Goal: Transaction & Acquisition: Purchase product/service

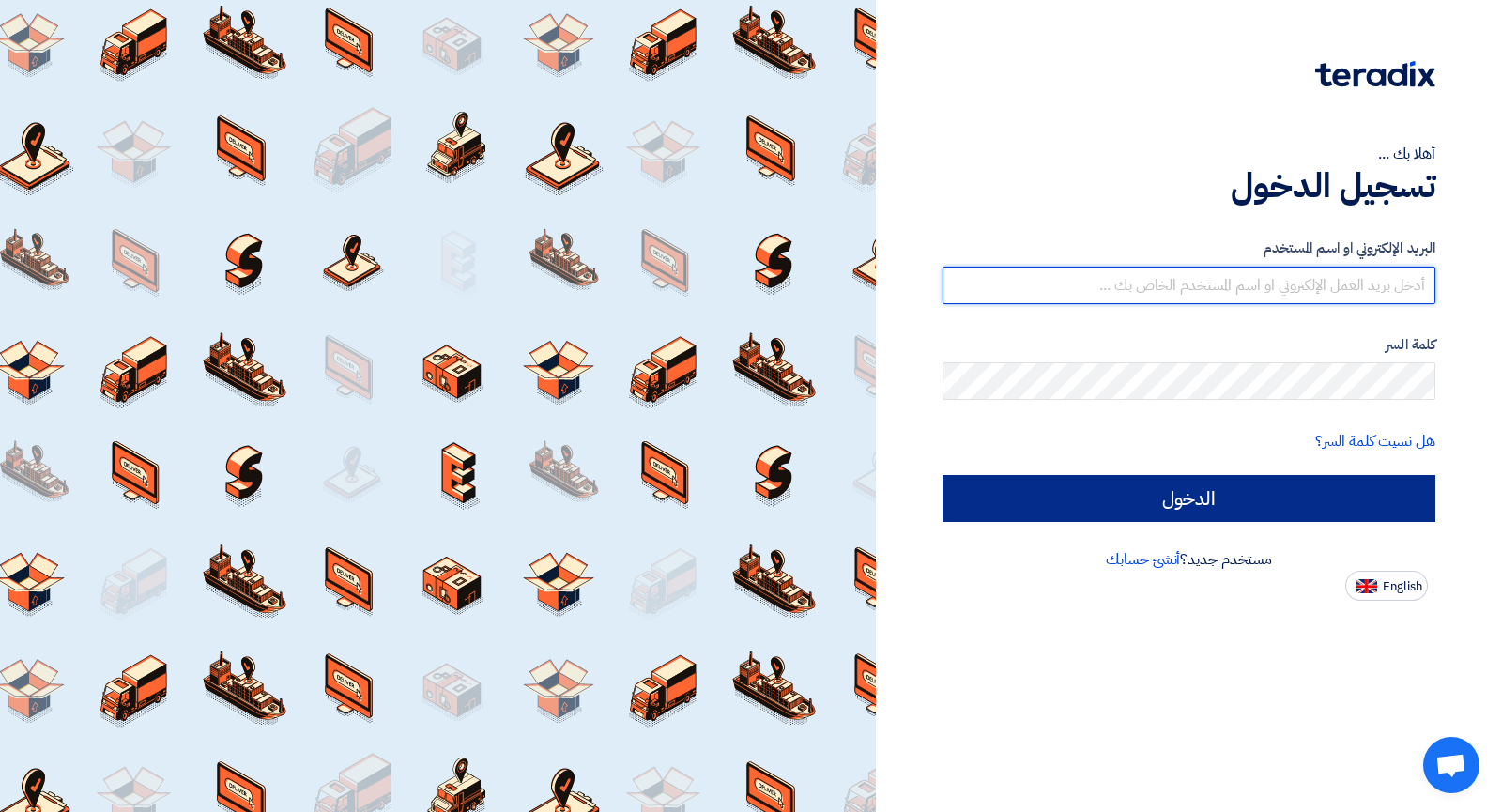
type input "nasef.gebril@dm-generator.com.sa"
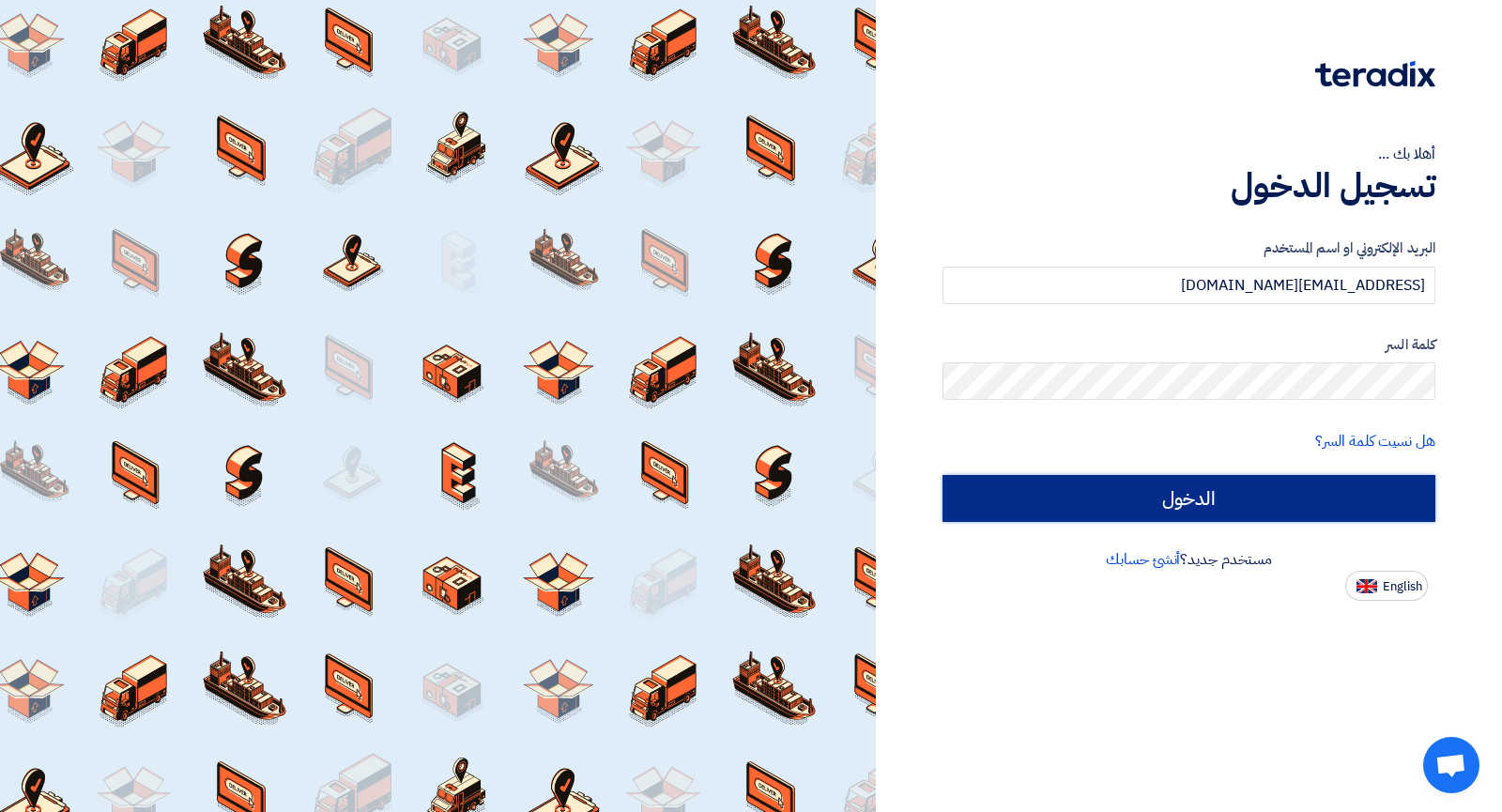
click at [1304, 509] on input "الدخول" at bounding box center [1190, 498] width 493 height 47
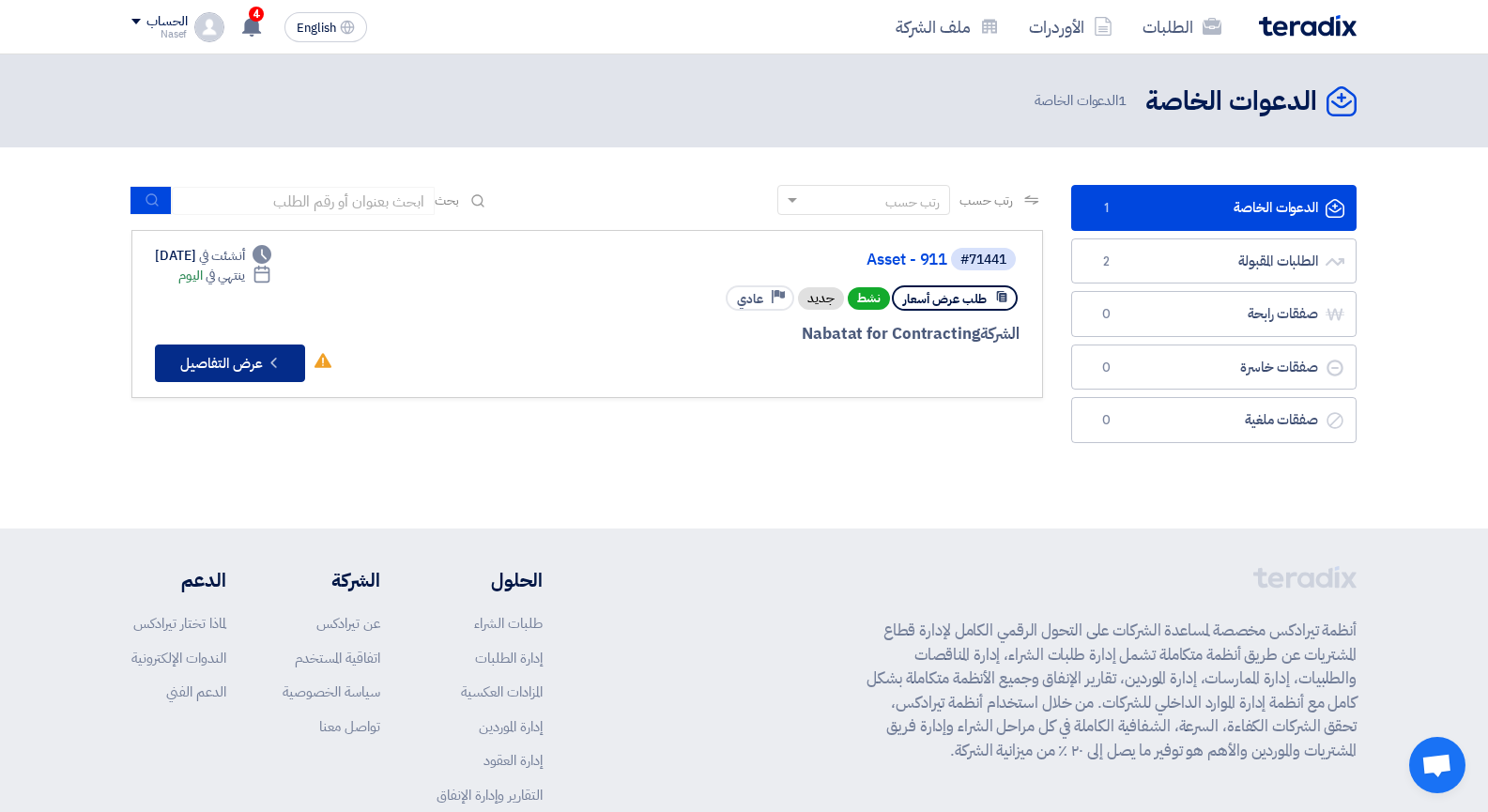
click at [264, 362] on button "Check details عرض التفاصيل" at bounding box center [229, 362] width 150 height 38
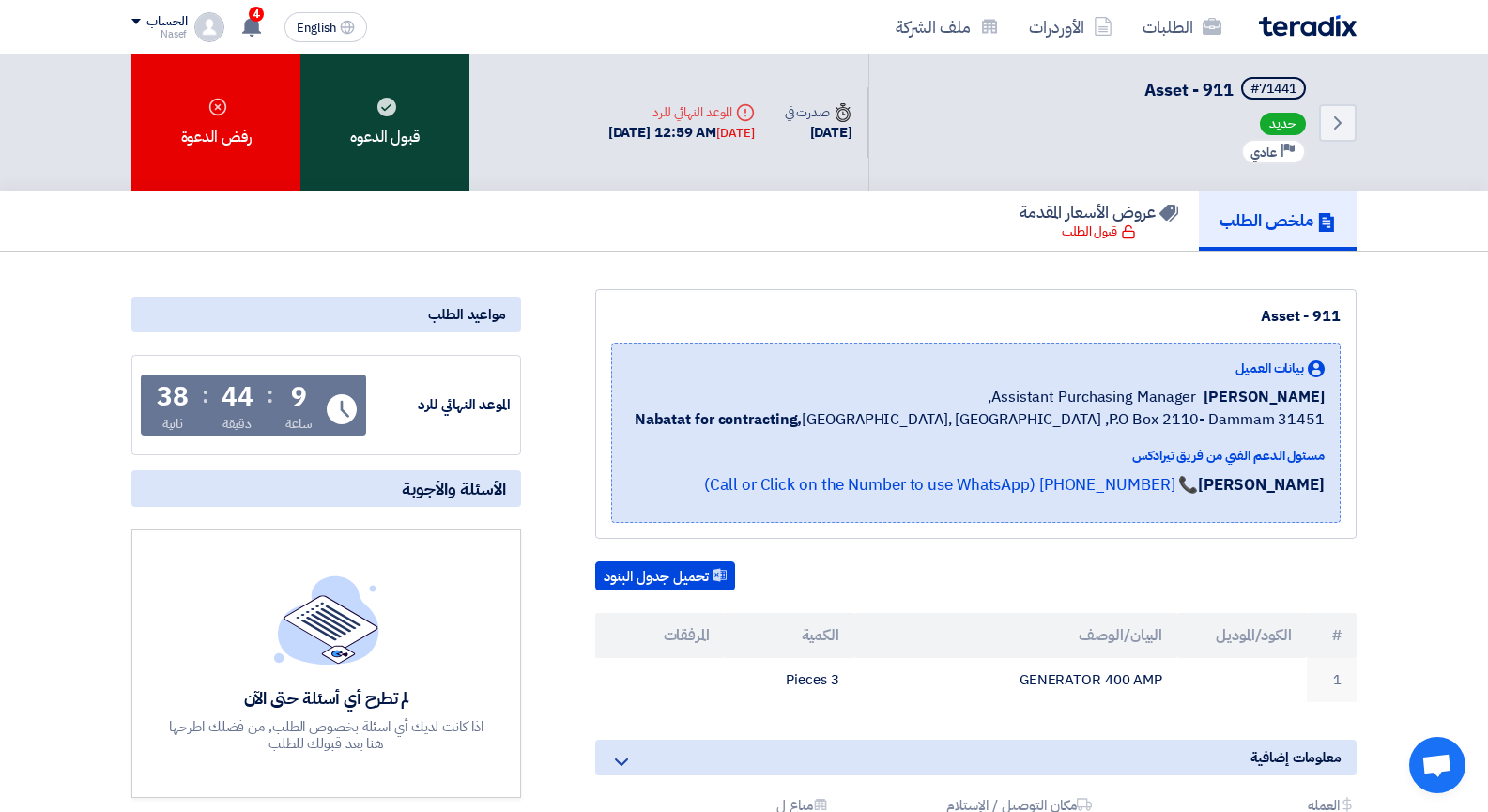
click at [403, 120] on div "قبول الدعوه" at bounding box center [385, 122] width 169 height 136
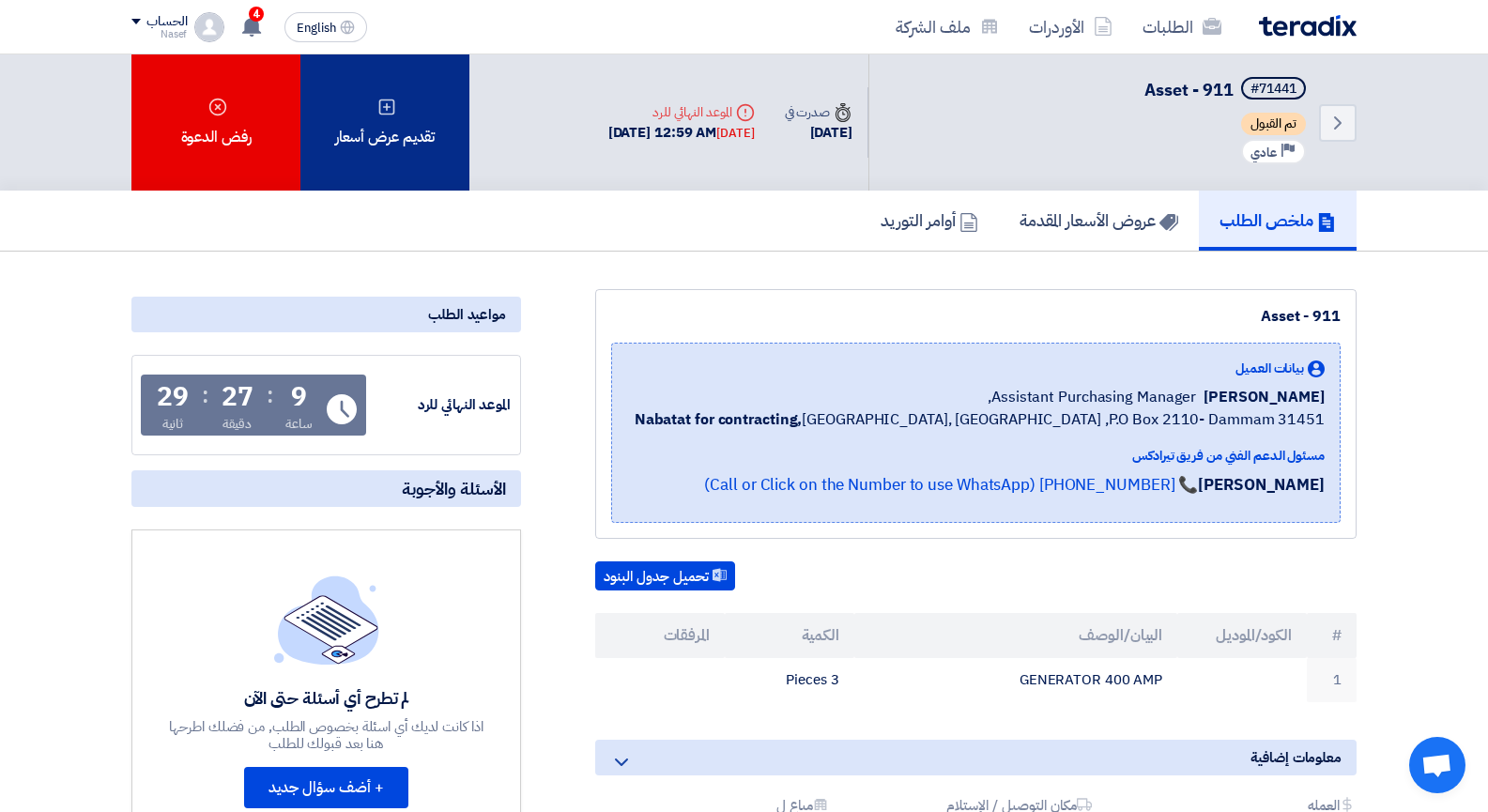
click at [350, 144] on div "تقديم عرض أسعار" at bounding box center [385, 122] width 169 height 136
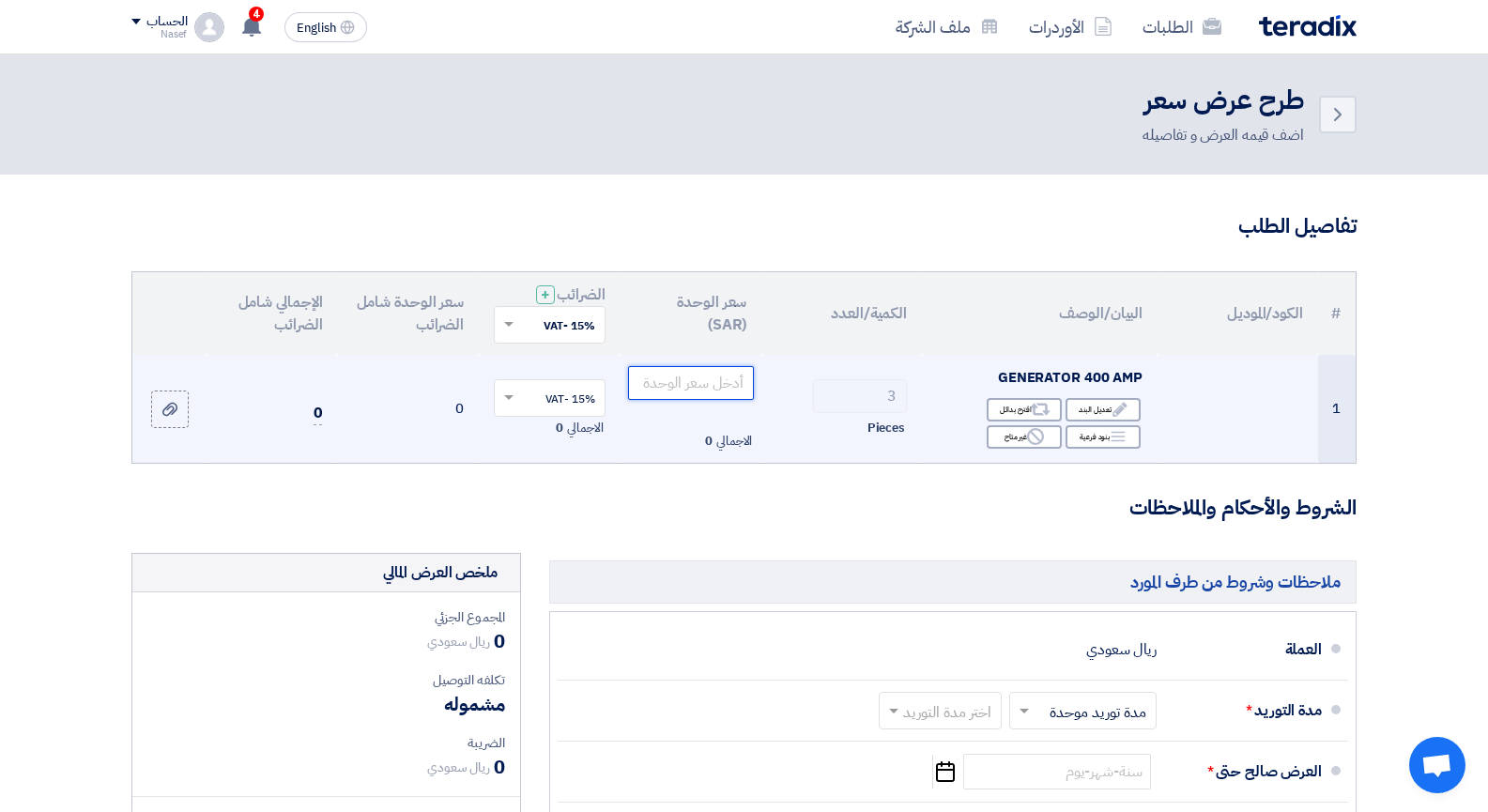
click at [680, 383] on input "number" at bounding box center [691, 383] width 127 height 34
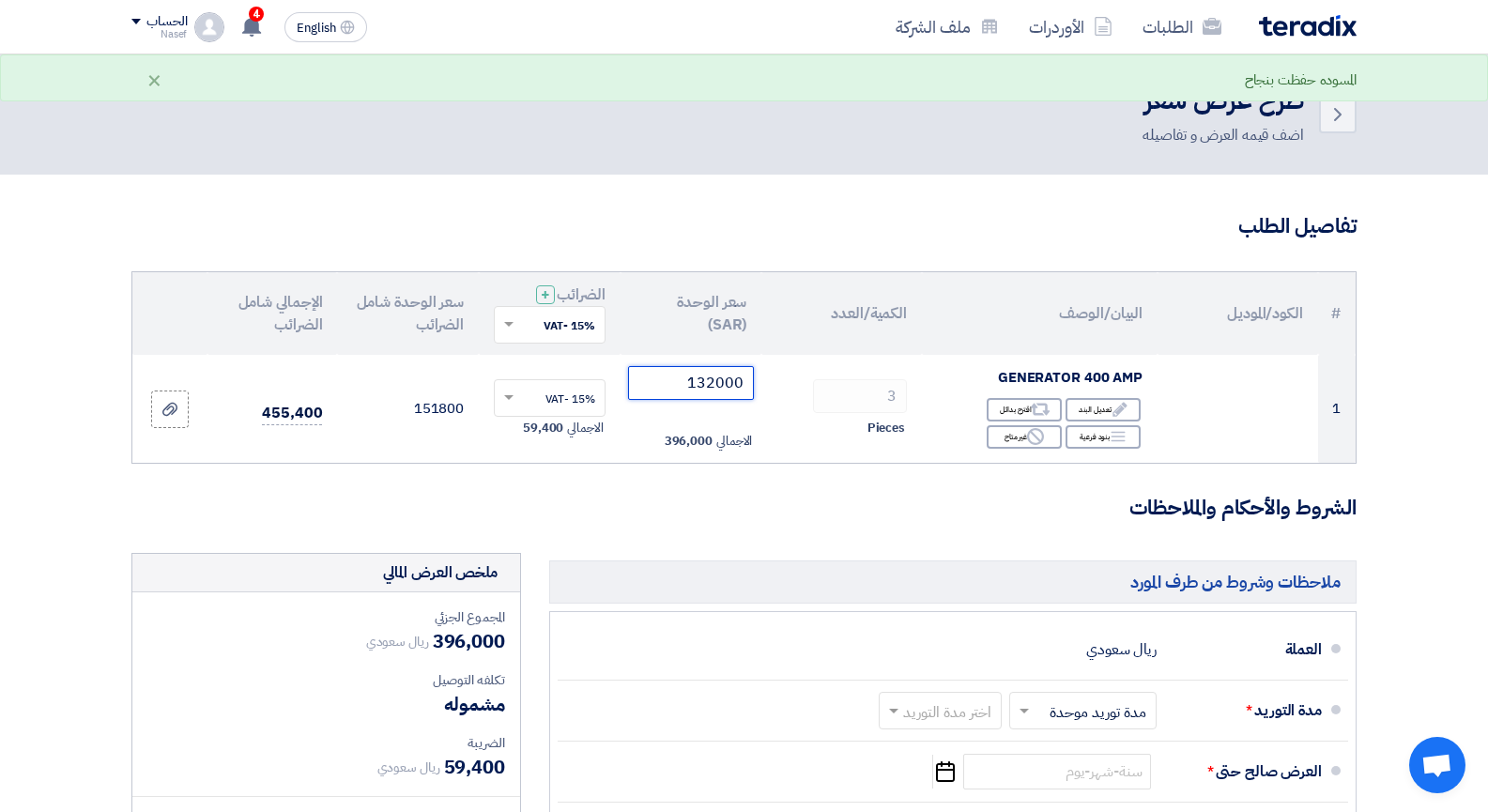
type input "132000"
click at [781, 492] on form "تفاصيل الطلب # الكود/الموديل البيان/الوصف الكمية/العدد سعر الوحدة (SAR) الضرائب…" at bounding box center [744, 697] width 1225 height 972
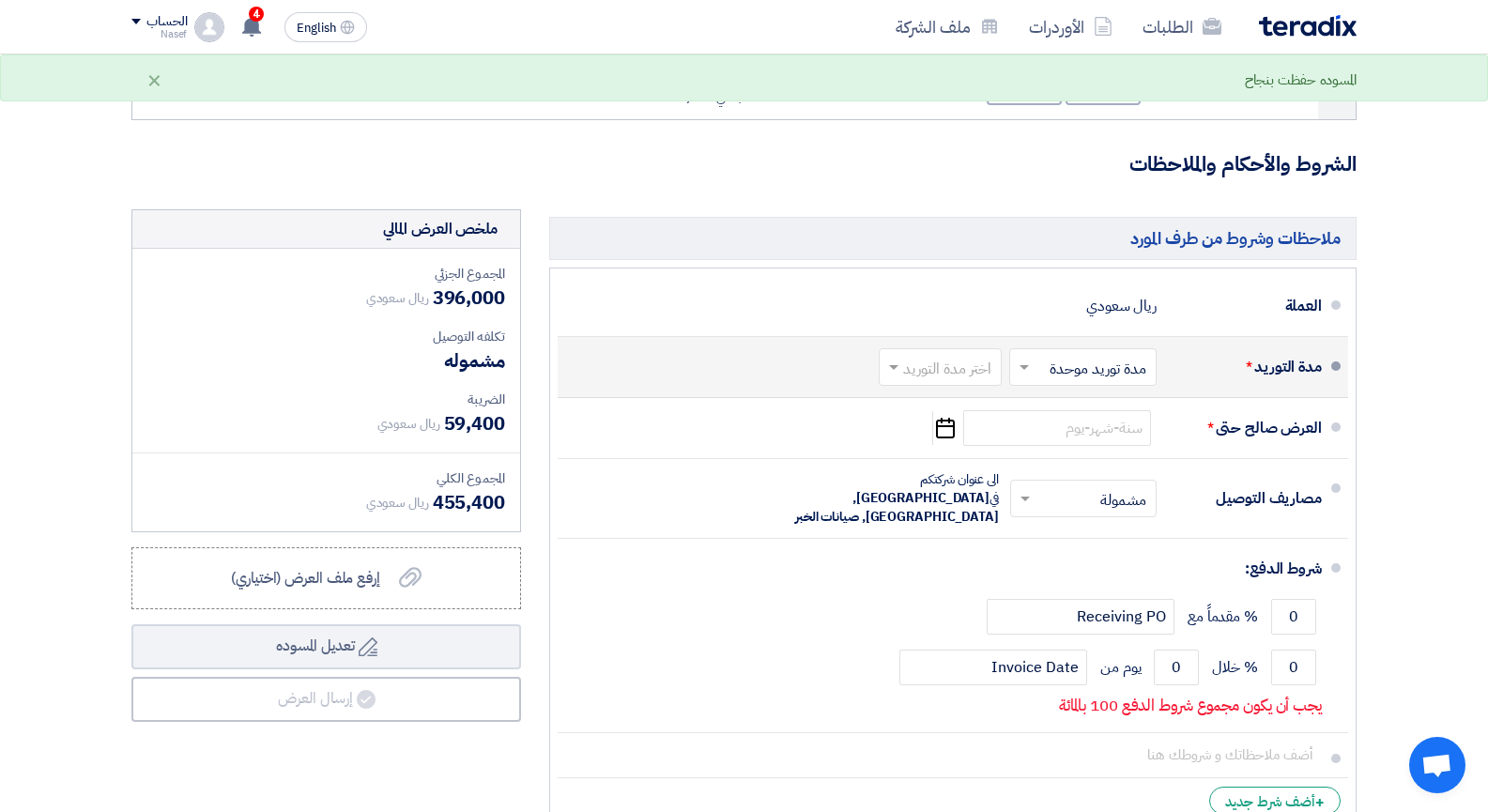
click at [1123, 362] on input "text" at bounding box center [1079, 368] width 138 height 27
click at [1105, 404] on span "مدد توريد متعددة" at bounding box center [1099, 407] width 102 height 22
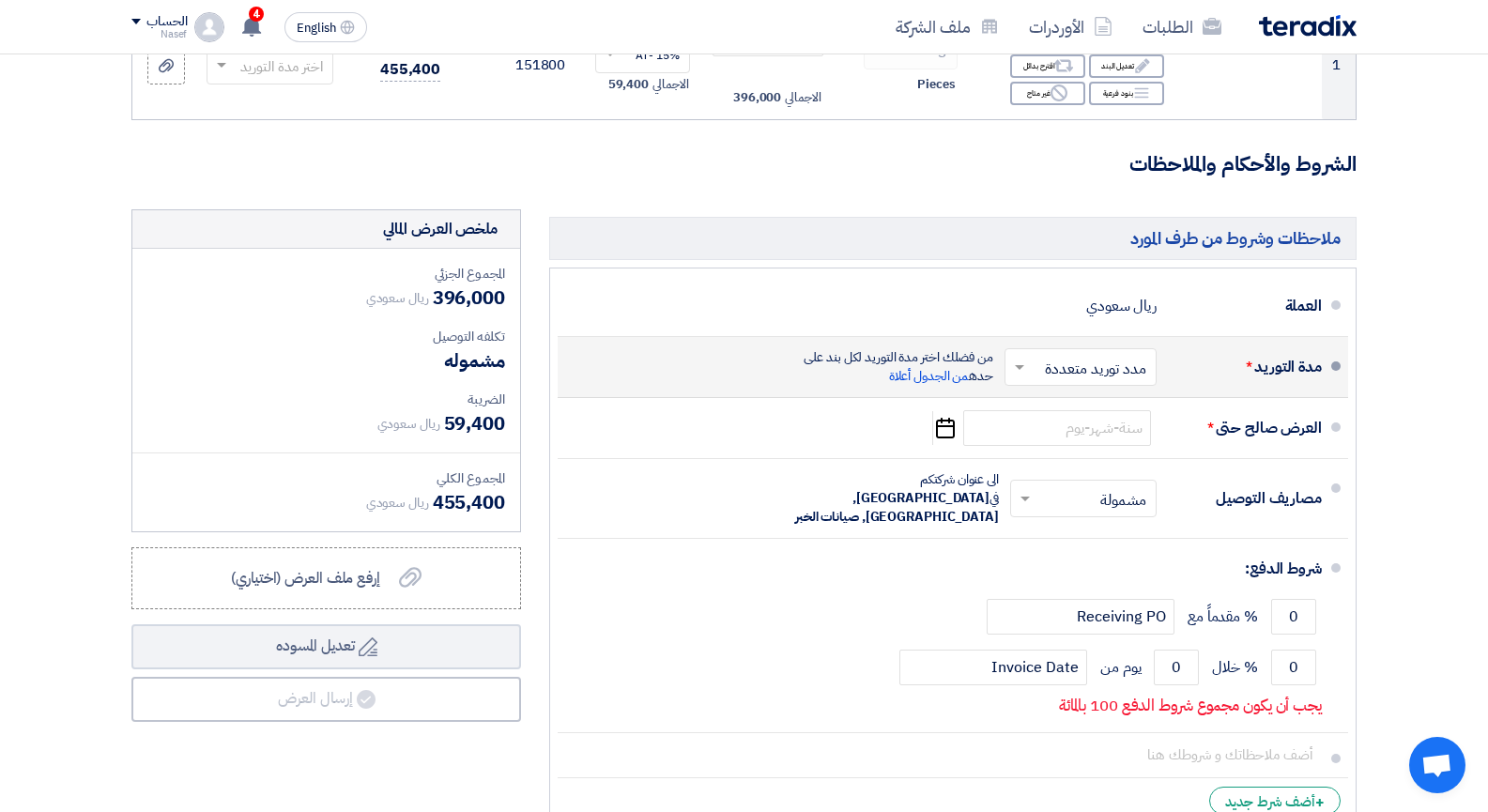
click at [1067, 363] on input "text" at bounding box center [1077, 368] width 143 height 27
click at [1103, 434] on span "مدة توريد موحدة" at bounding box center [1101, 442] width 97 height 22
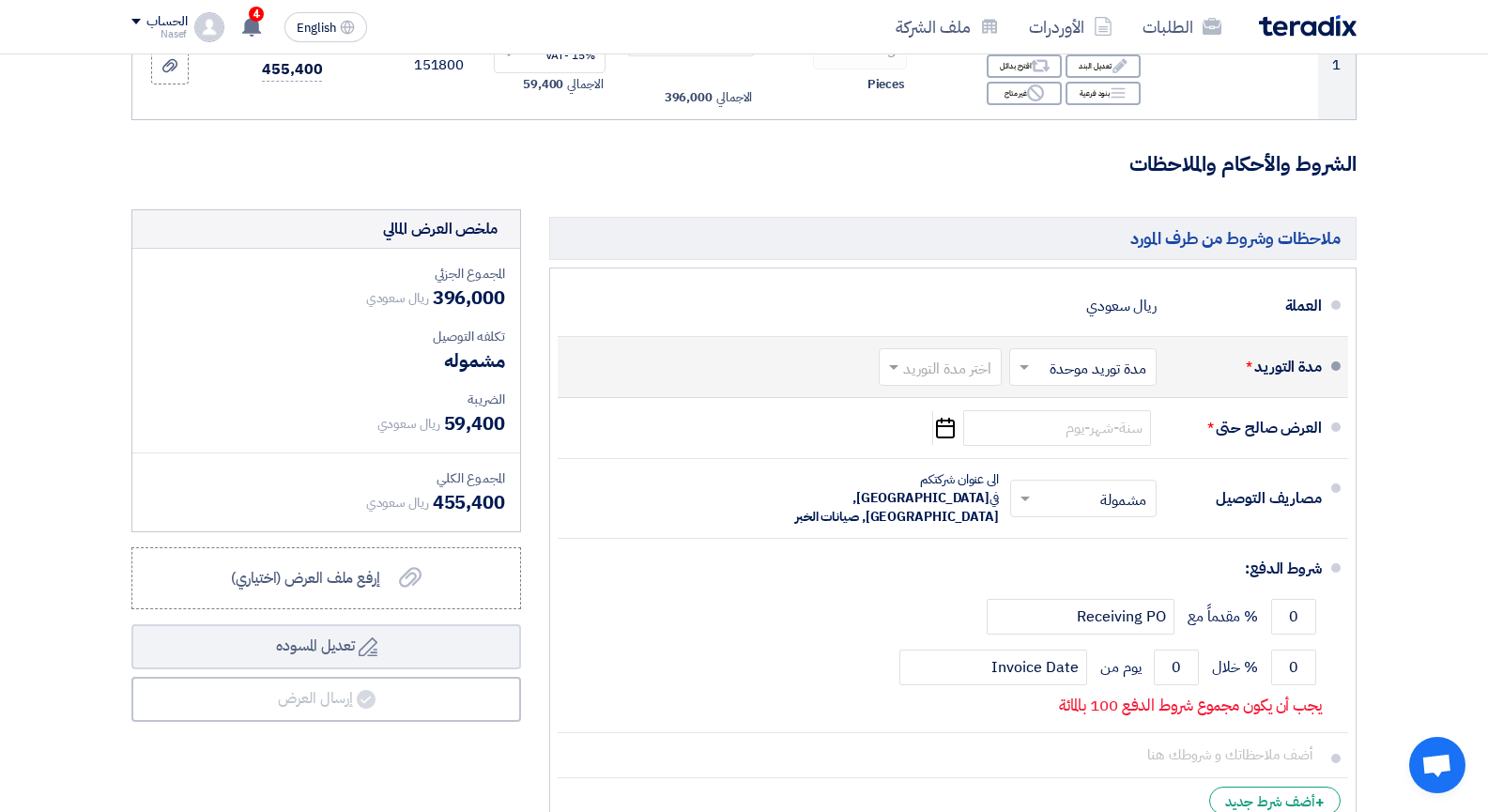
click at [946, 361] on input "text" at bounding box center [936, 368] width 113 height 27
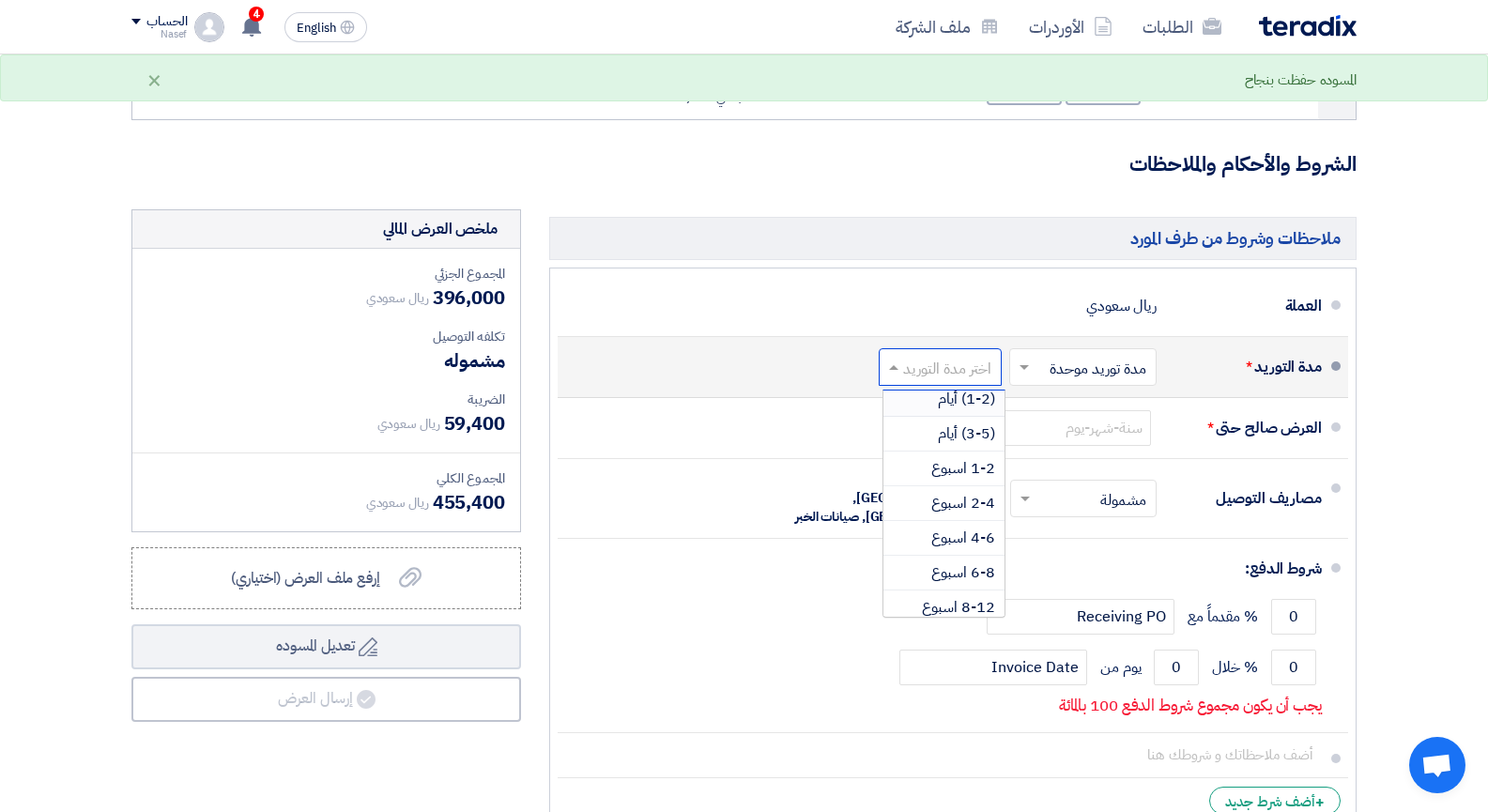
scroll to position [0, 0]
click at [955, 542] on span "4-6 اسبوع" at bounding box center [963, 545] width 64 height 22
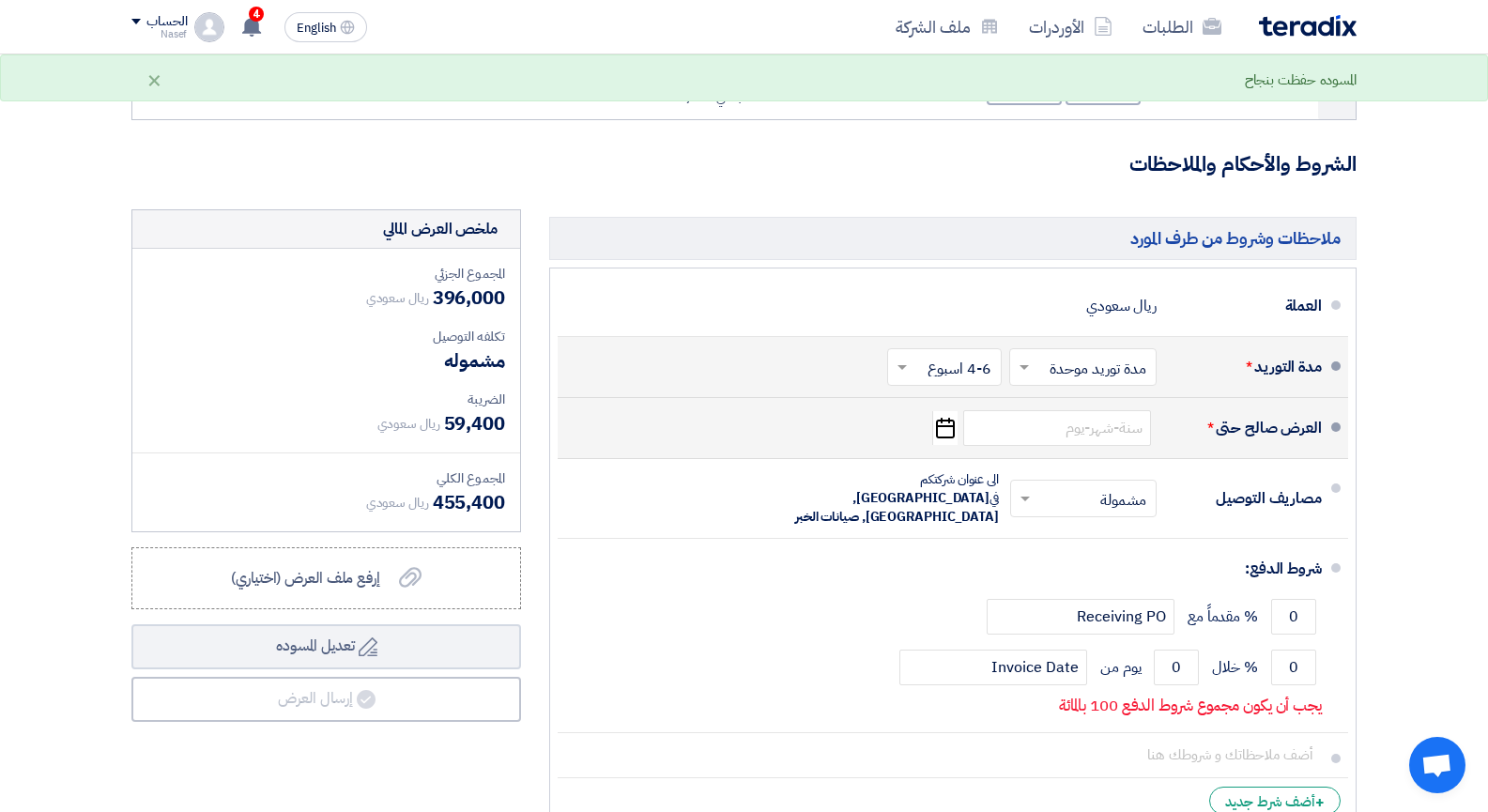
click at [950, 430] on icon "Pick a date" at bounding box center [945, 427] width 25 height 34
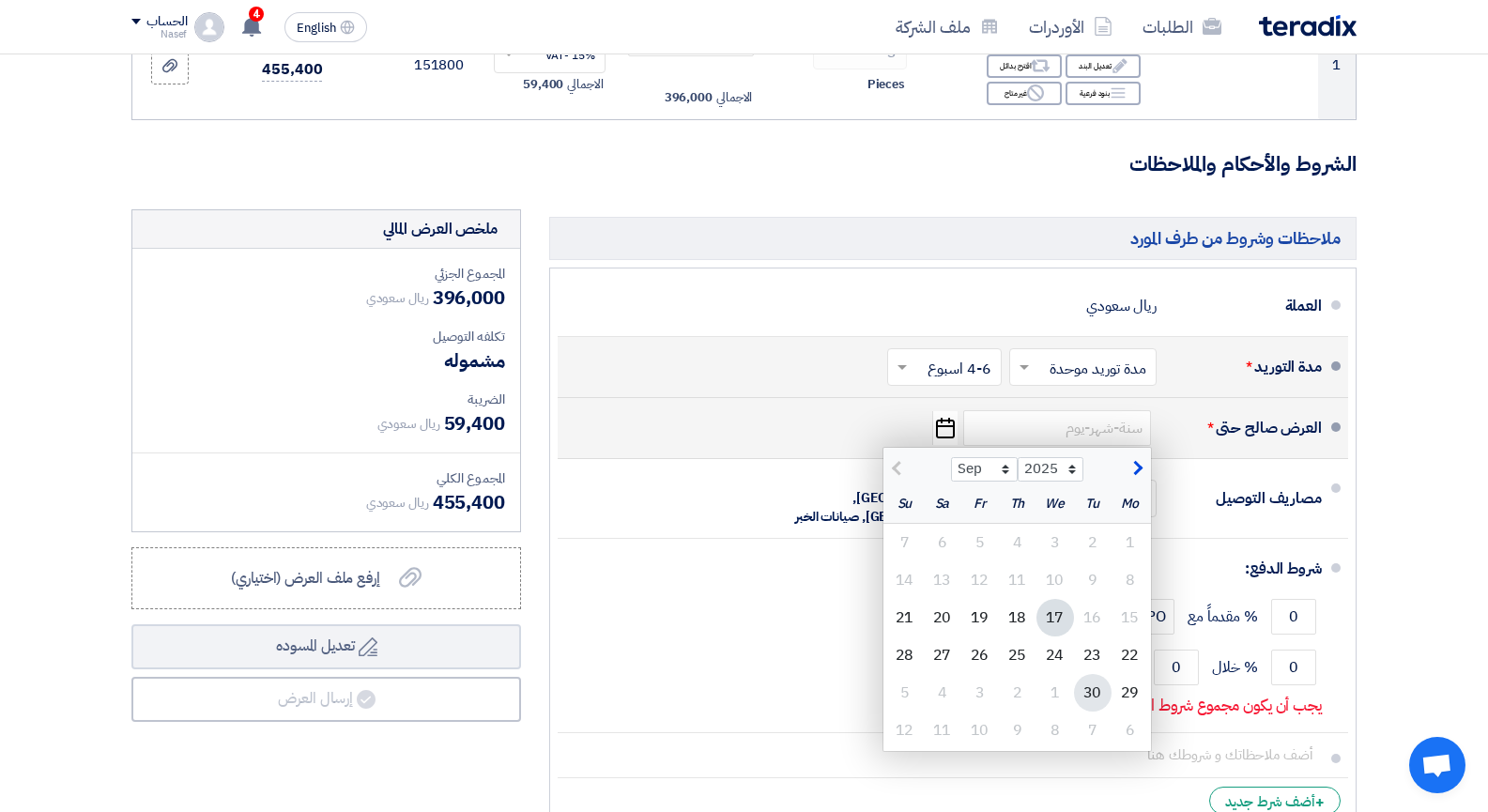
click at [1099, 693] on div "30" at bounding box center [1093, 692] width 38 height 38
type input "9/30/2025"
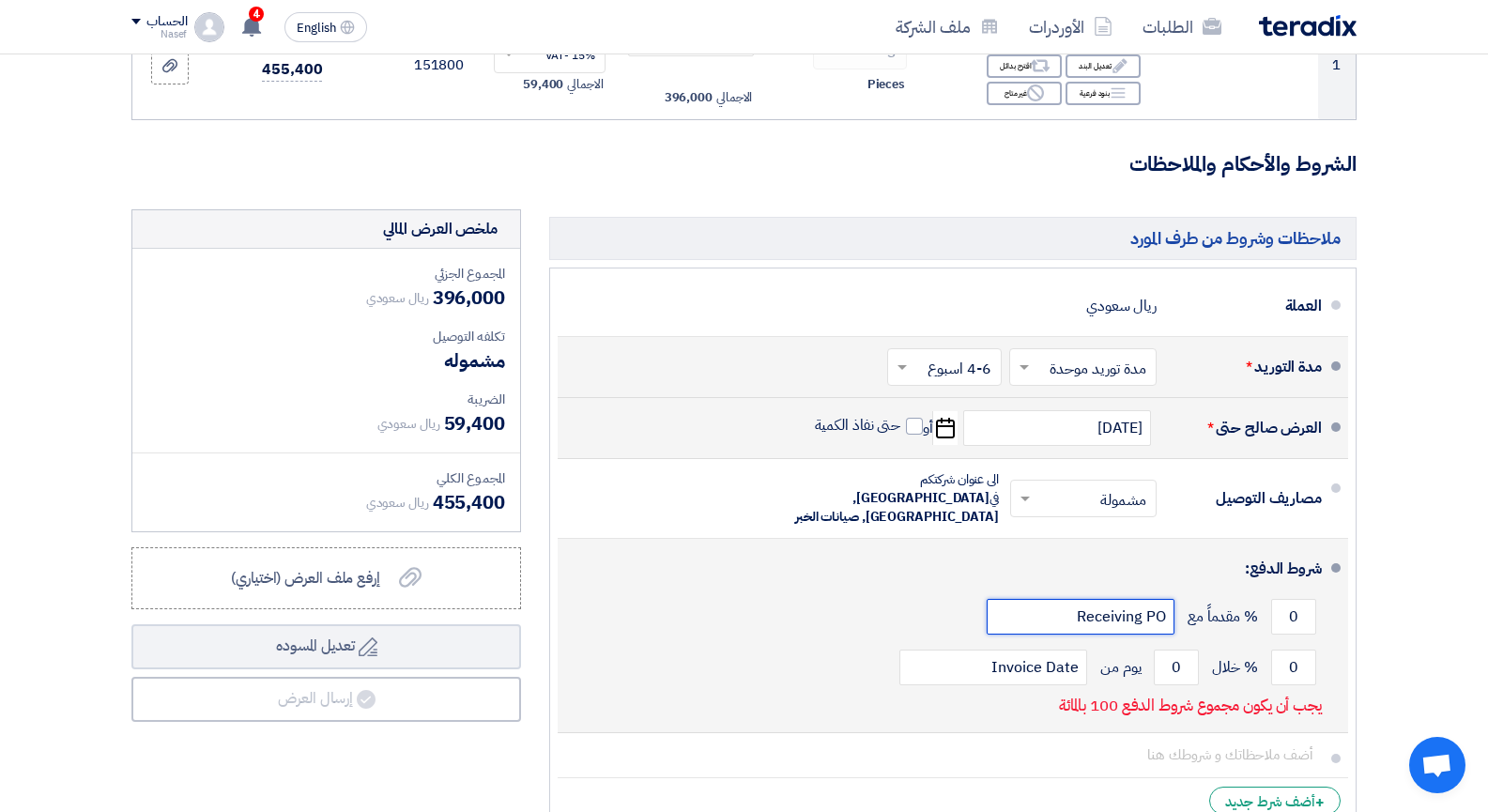
click at [1084, 598] on input "Receiving PO" at bounding box center [1080, 616] width 188 height 36
click at [1289, 598] on input "0" at bounding box center [1294, 616] width 45 height 36
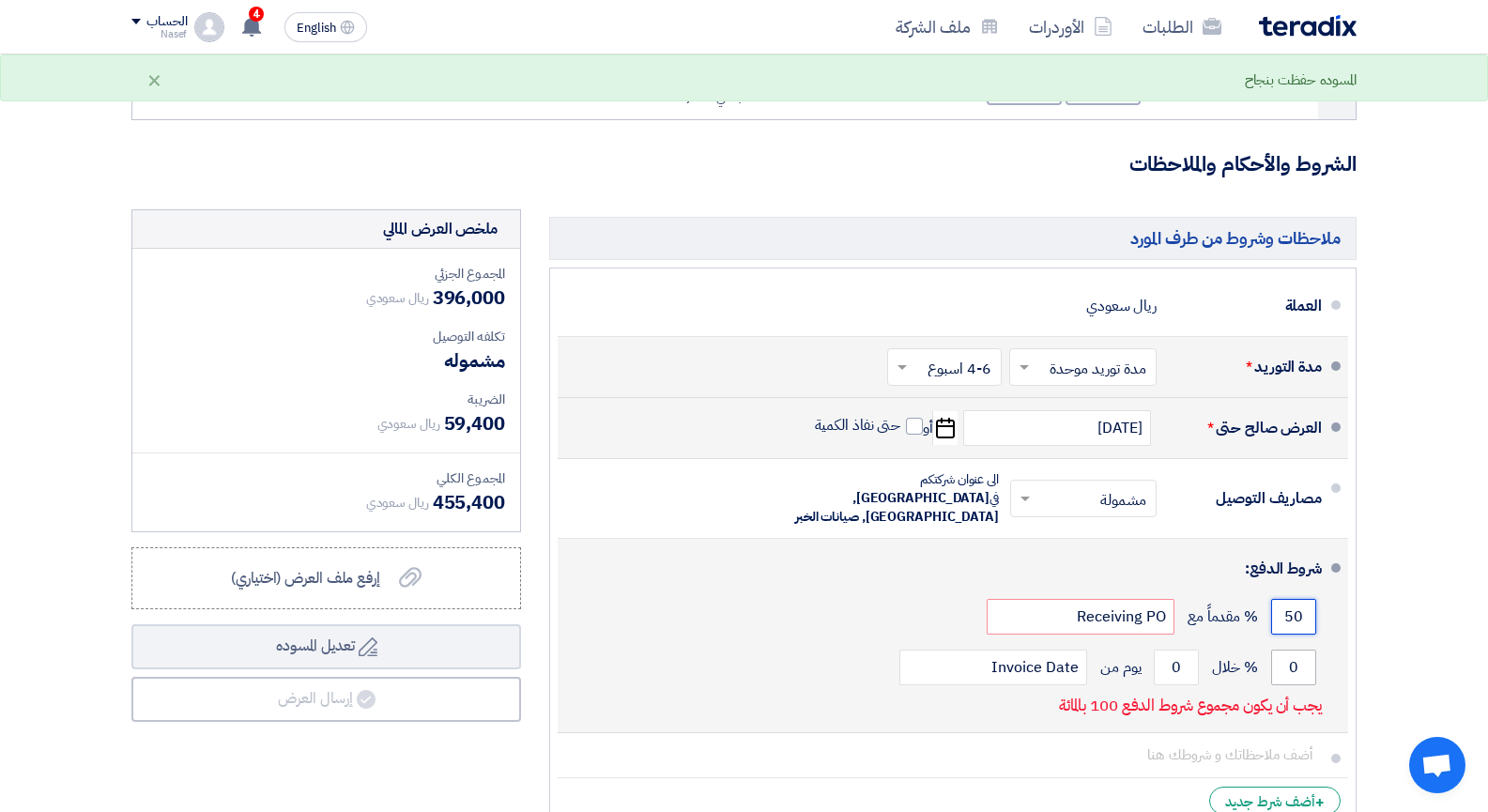
type input "50"
click at [1299, 653] on input "0" at bounding box center [1294, 667] width 45 height 36
type input "50"
click at [1179, 652] on input "0" at bounding box center [1176, 667] width 45 height 36
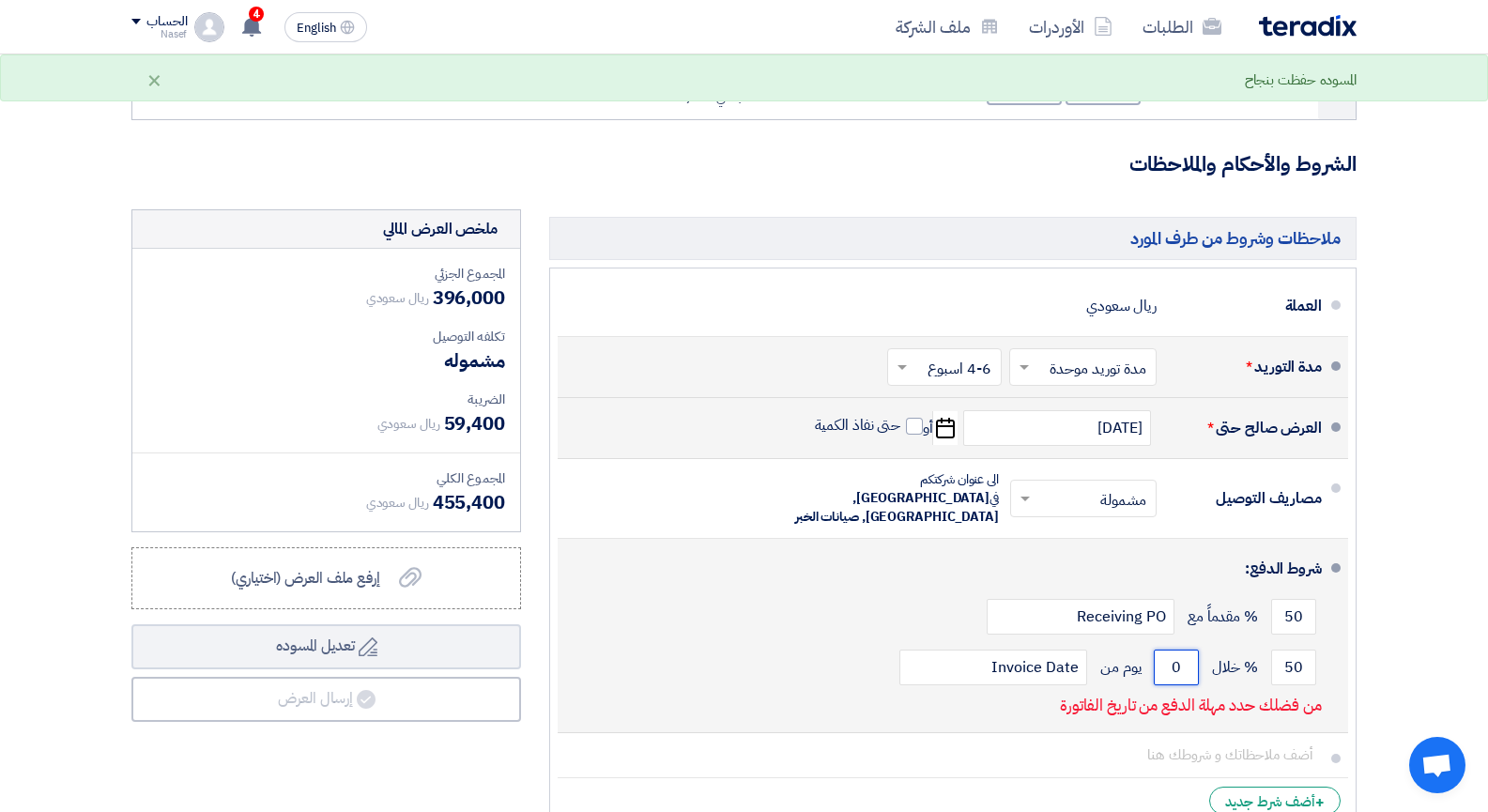
click at [1179, 652] on input "0" at bounding box center [1176, 667] width 45 height 36
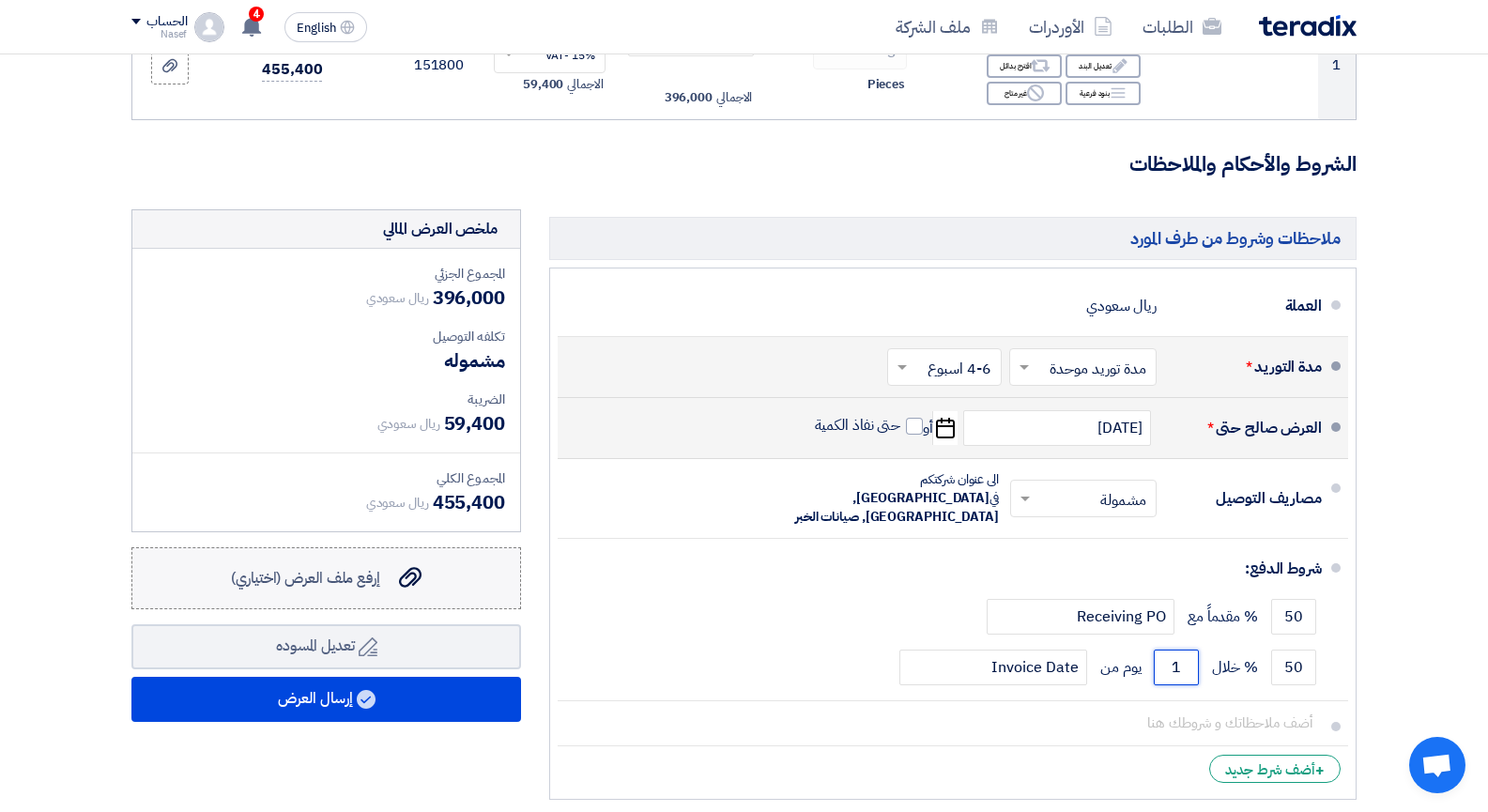
type input "1"
click at [323, 576] on span "إرفع ملف العرض (اختياري)" at bounding box center [306, 577] width 149 height 22
click at [0, 0] on input "إرفع ملف العرض (اختياري) إرفع ملف العرض (اختياري)" at bounding box center [0, 0] width 0 height 0
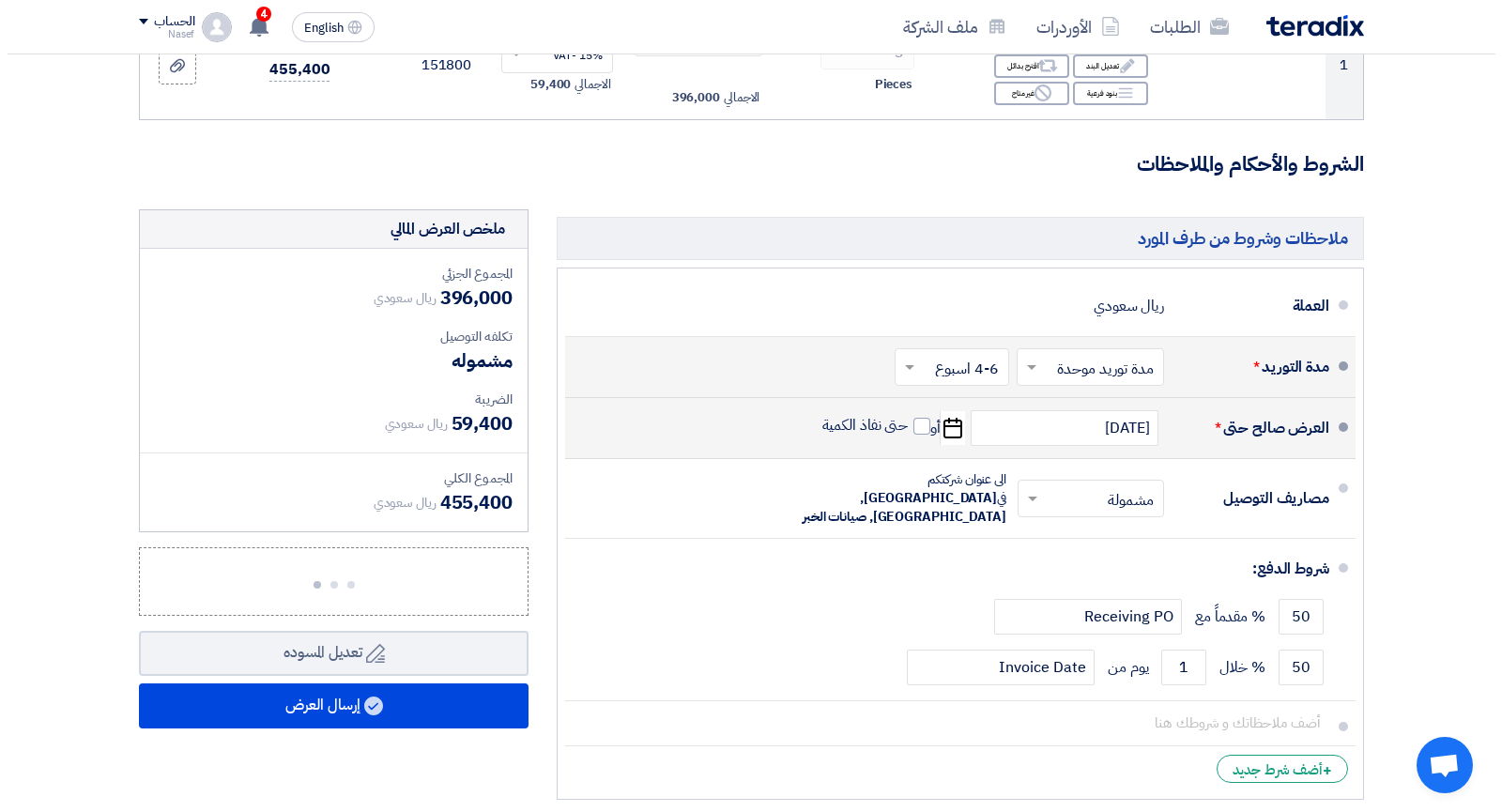
scroll to position [688, 0]
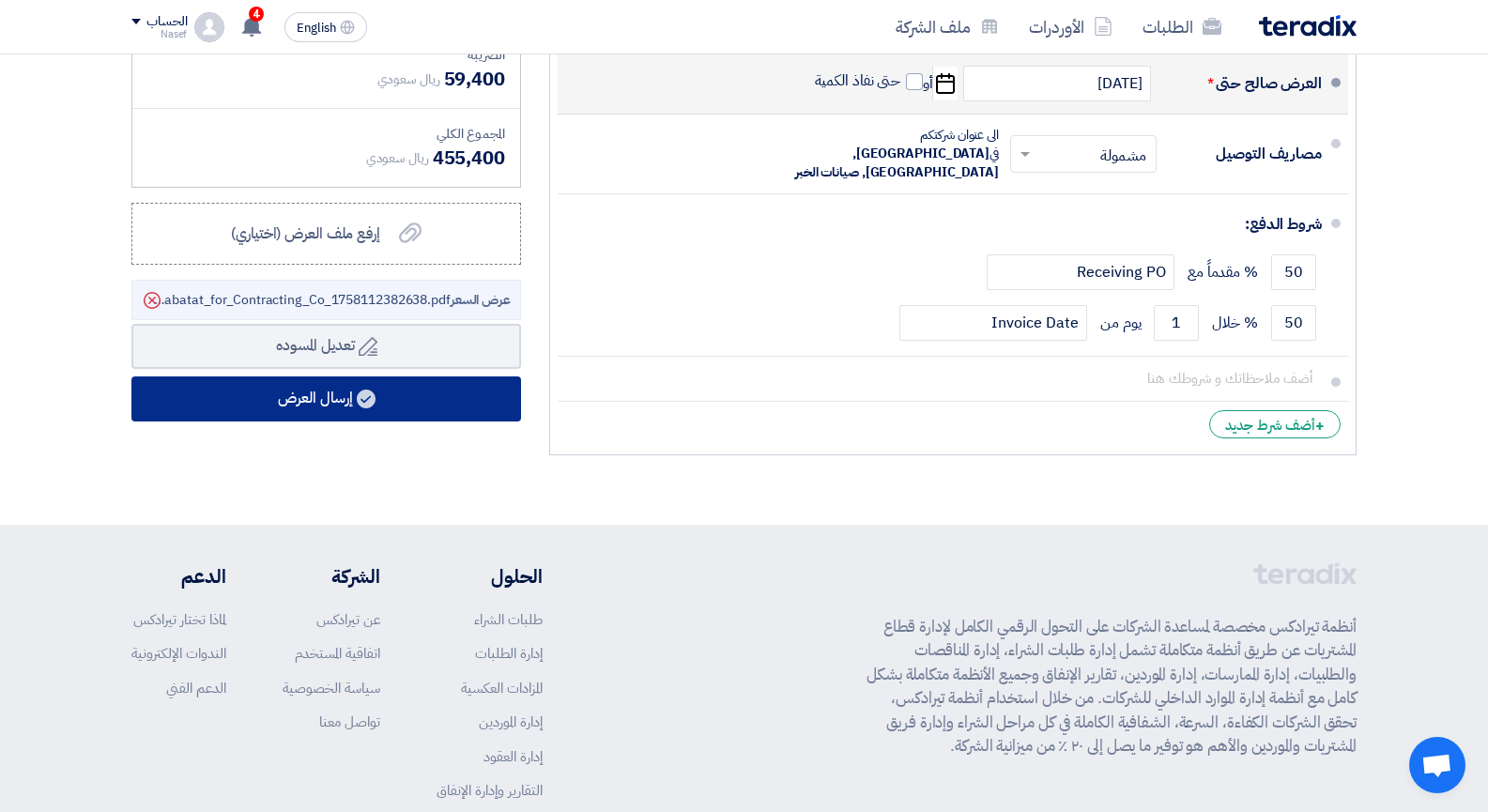
click at [364, 397] on use at bounding box center [365, 398] width 18 height 18
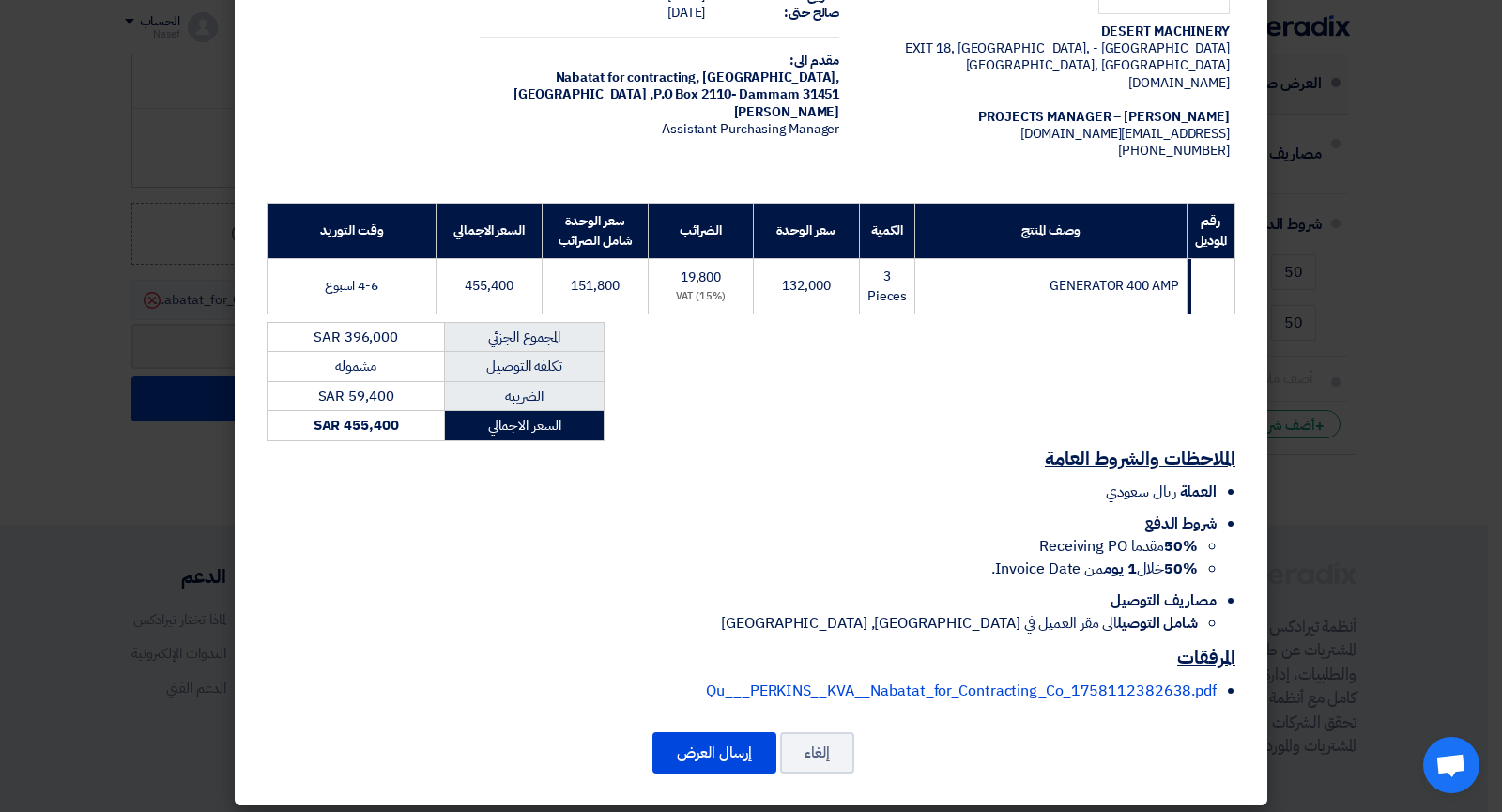
scroll to position [130, 0]
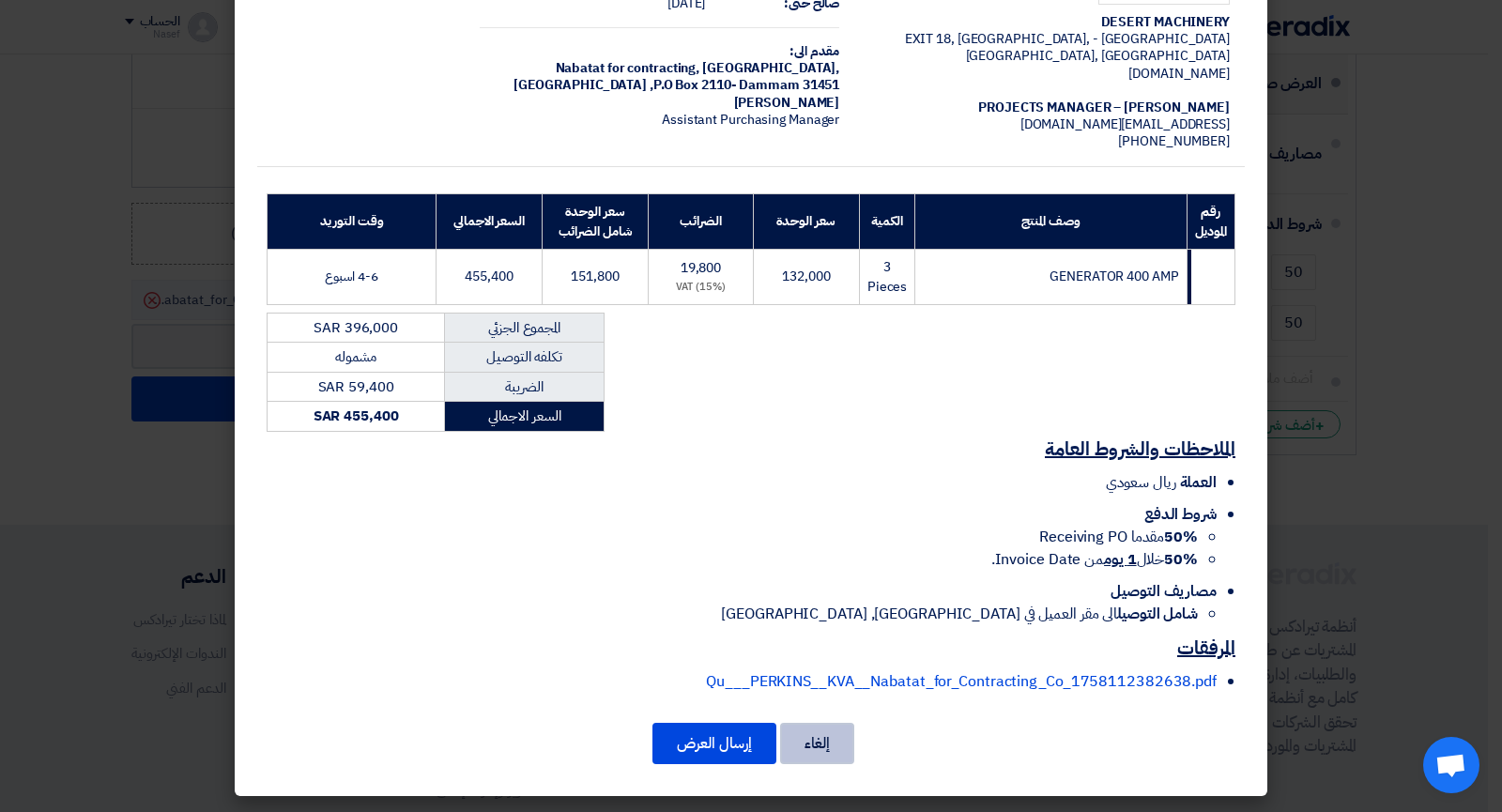
click at [835, 740] on button "إلغاء" at bounding box center [817, 743] width 74 height 42
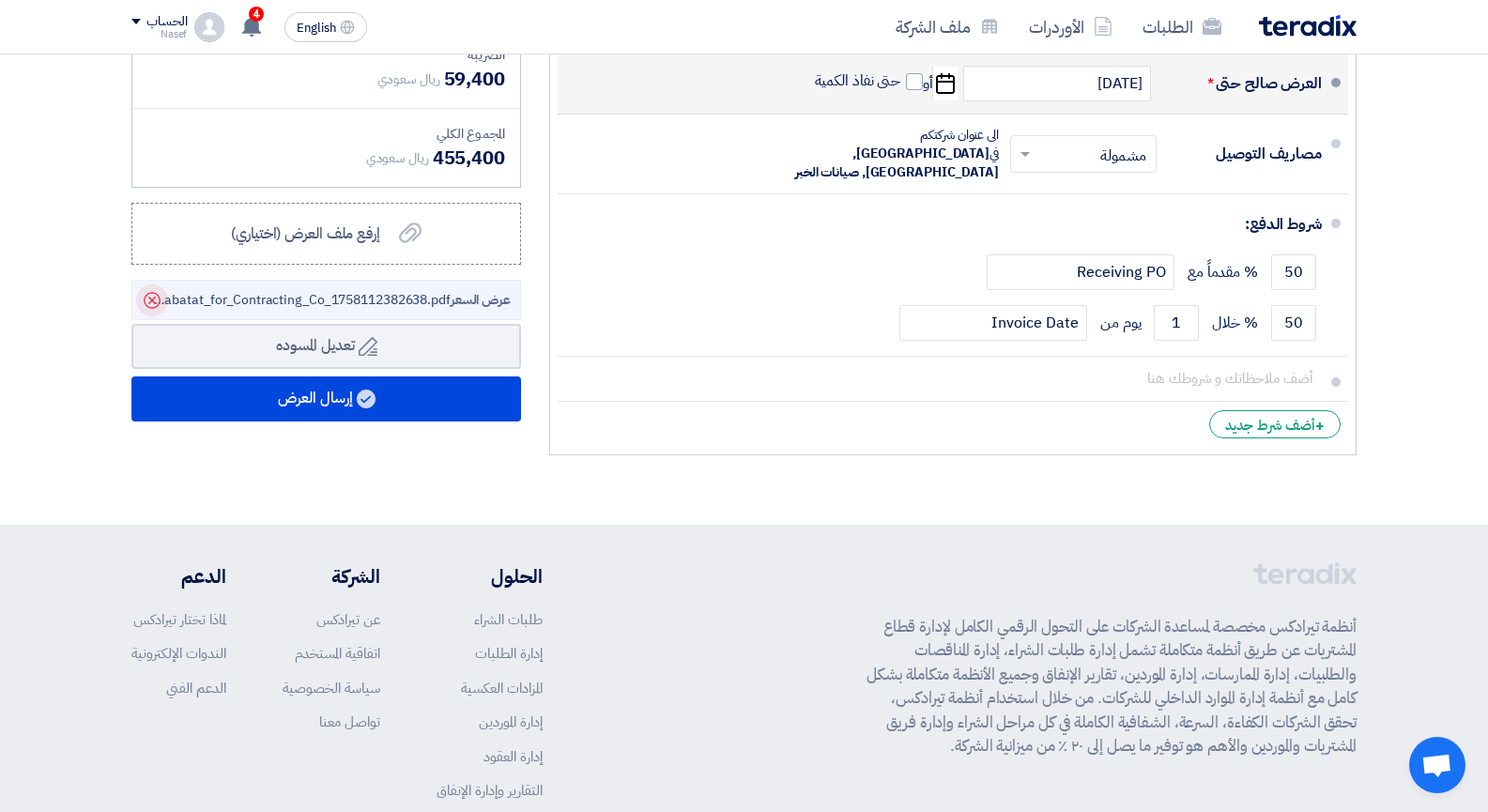
click at [151, 301] on use at bounding box center [152, 300] width 16 height 16
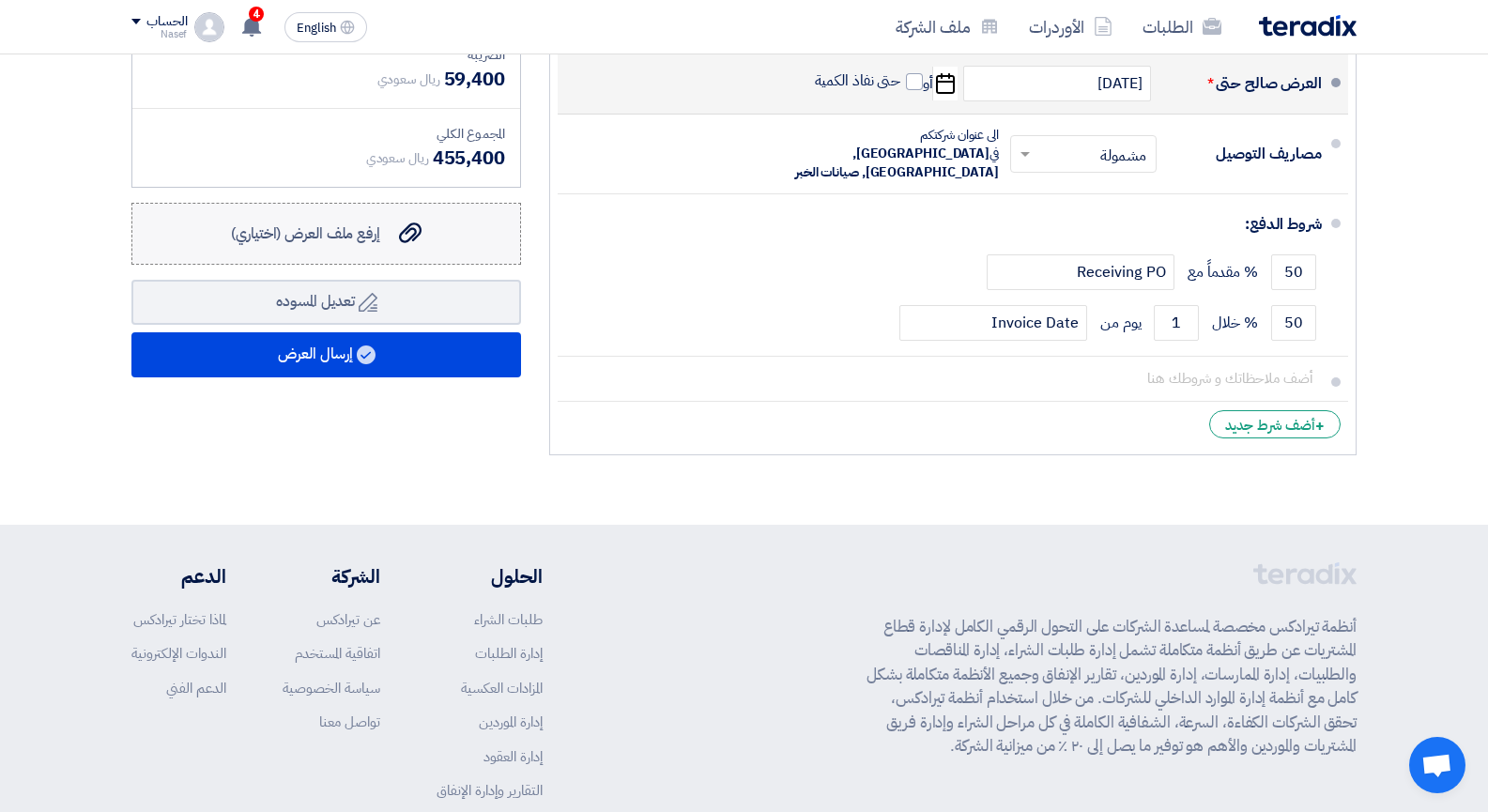
click at [331, 237] on span "إرفع ملف العرض (اختياري)" at bounding box center [306, 233] width 149 height 22
click at [0, 0] on input "إرفع ملف العرض (اختياري) إرفع ملف العرض (اختياري)" at bounding box center [0, 0] width 0 height 0
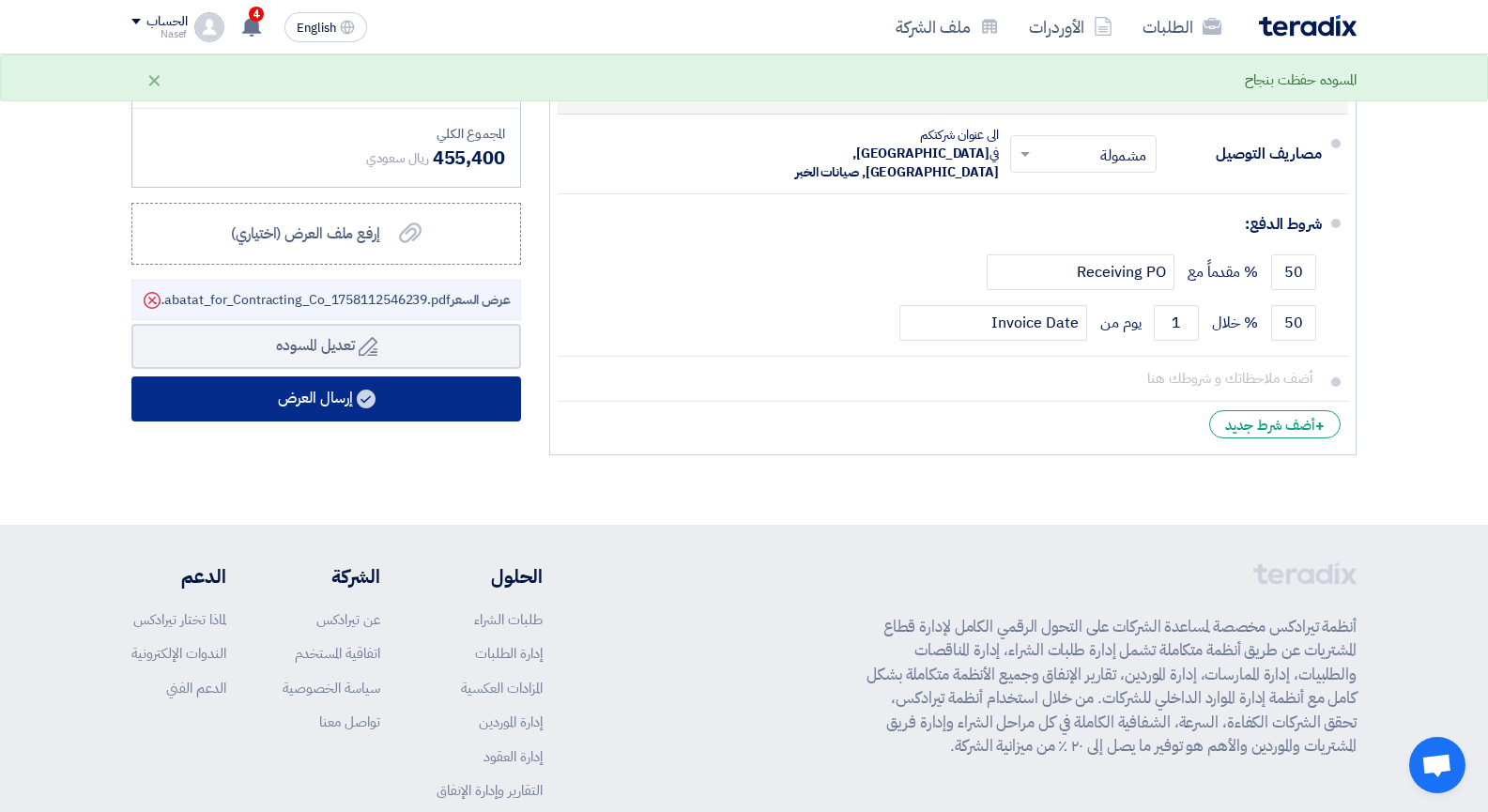
click at [394, 400] on button "إرسال العرض" at bounding box center [326, 398] width 390 height 45
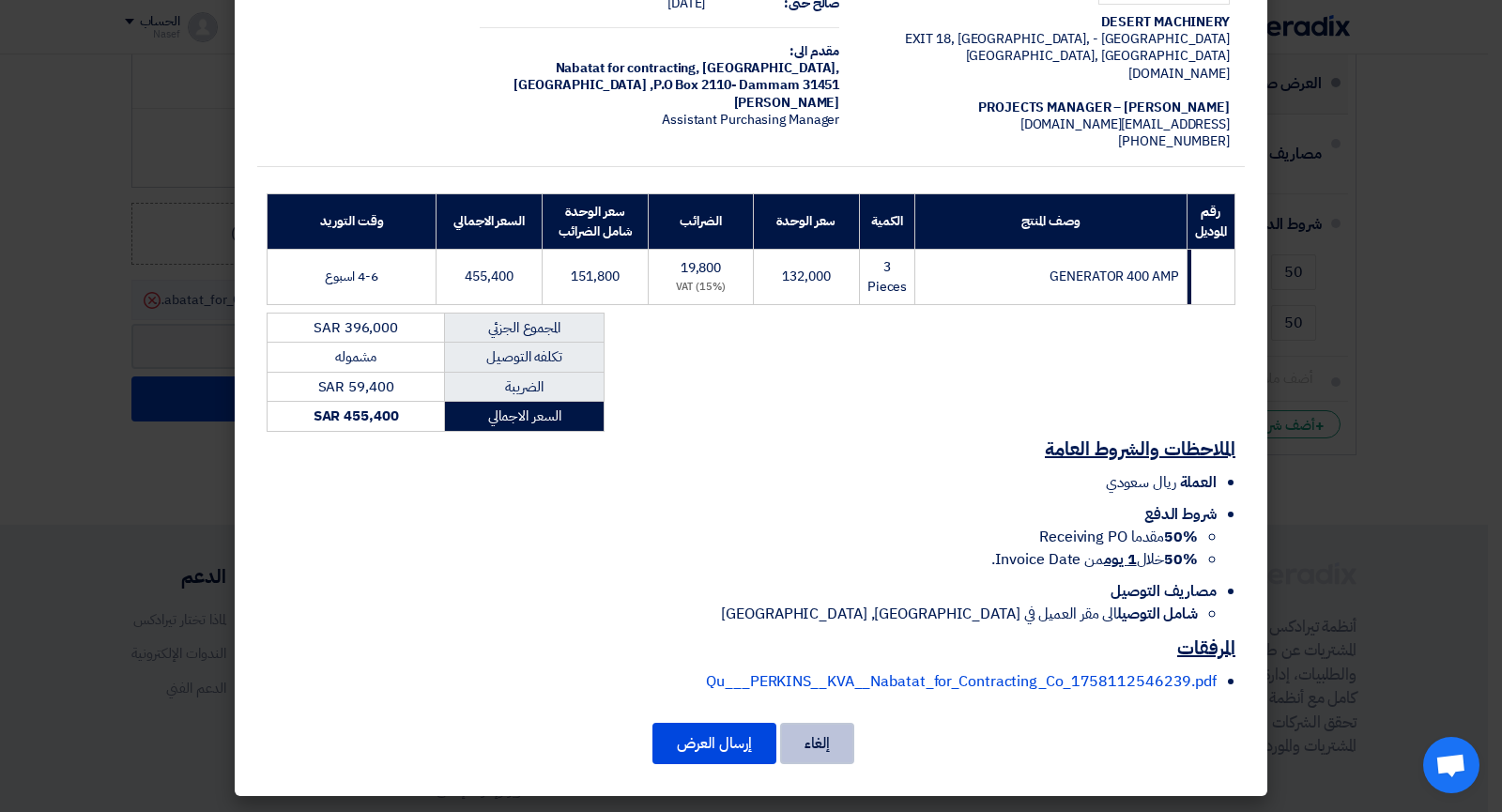
click at [819, 746] on button "إلغاء" at bounding box center [817, 743] width 74 height 42
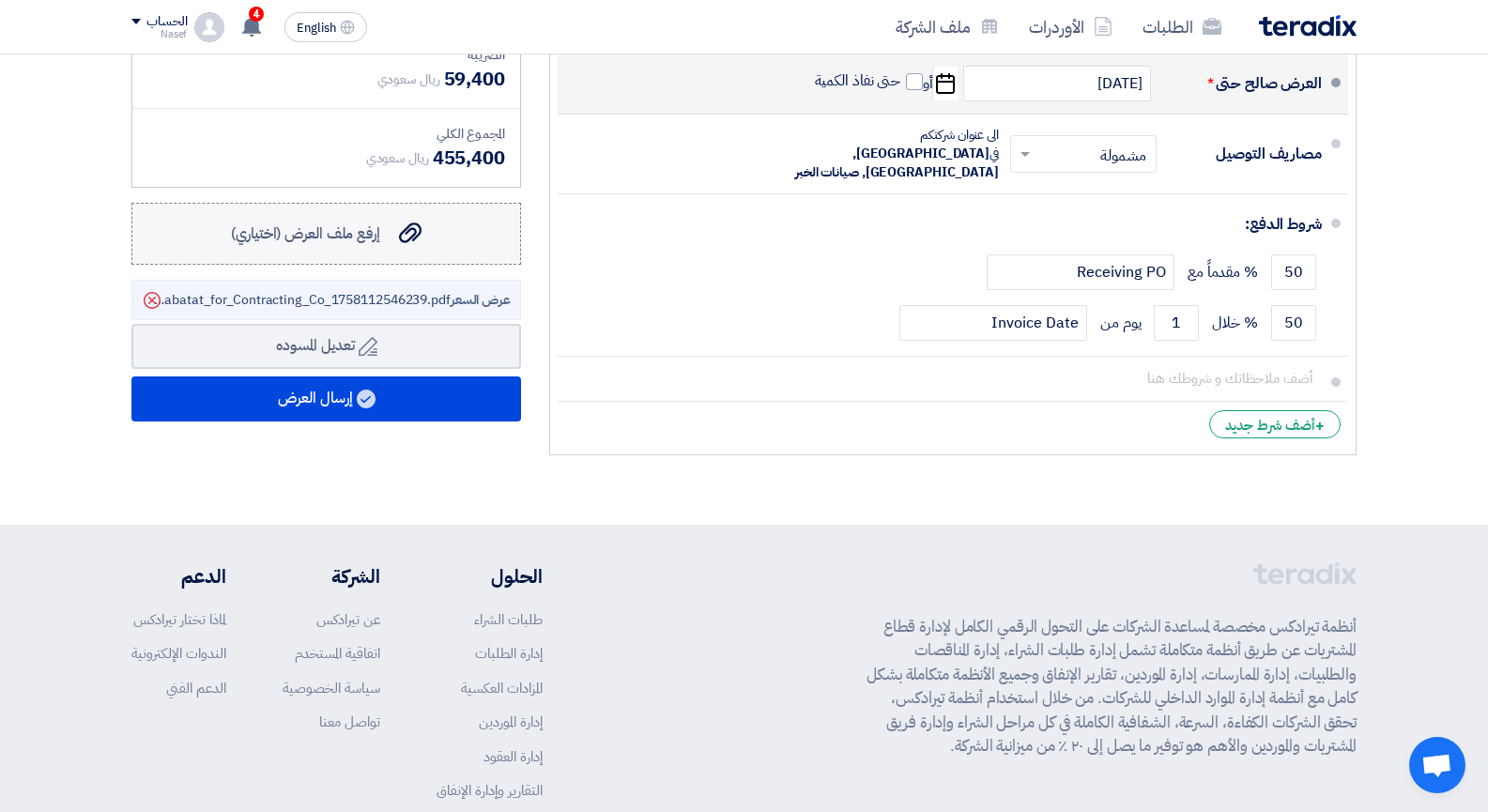
click at [336, 238] on span "إرفع ملف العرض (اختياري)" at bounding box center [306, 233] width 149 height 22
click at [0, 0] on input "إرفع ملف العرض (اختياري) إرفع ملف العرض (اختياري)" at bounding box center [0, 0] width 0 height 0
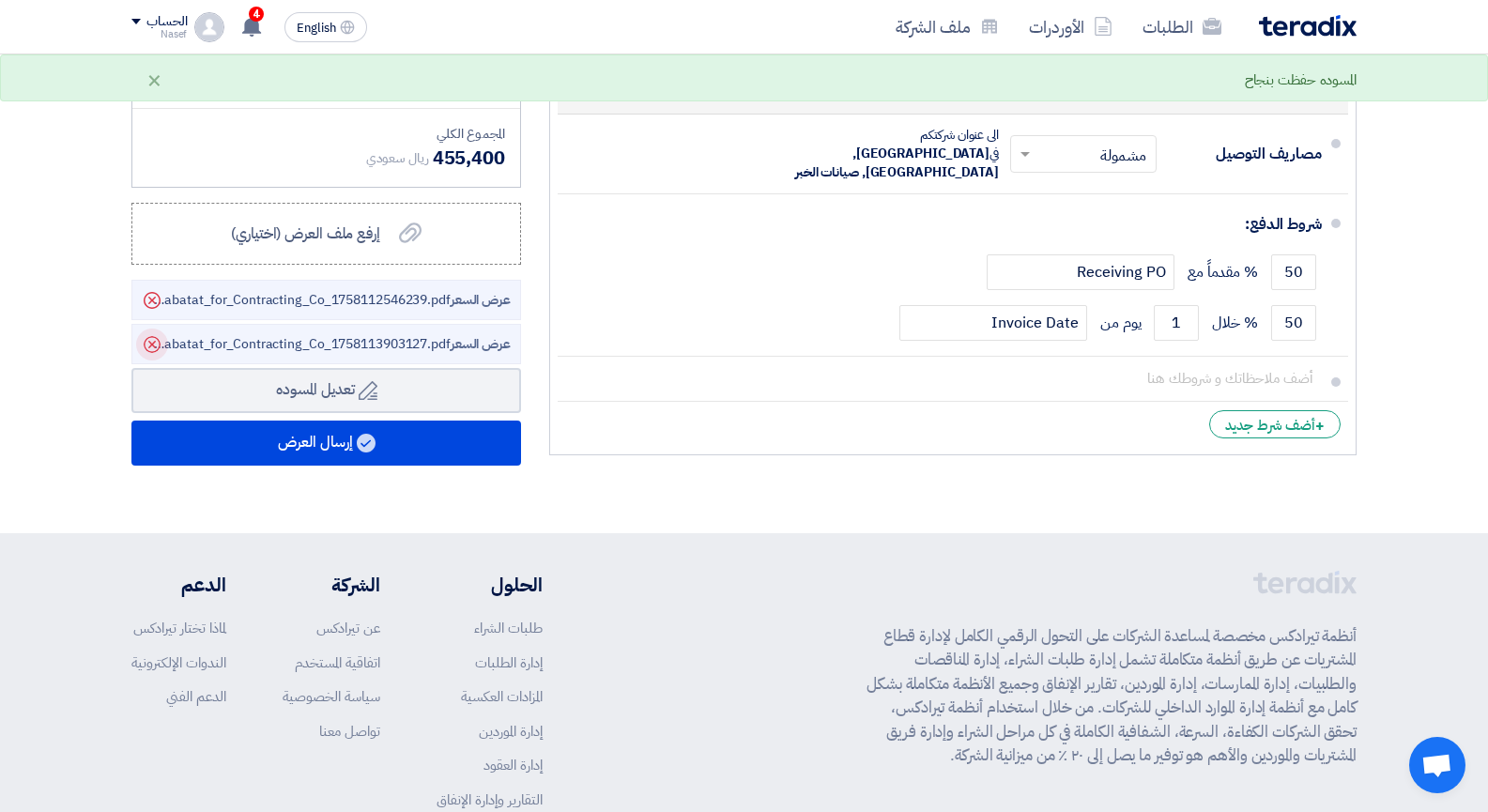
click at [150, 336] on use at bounding box center [152, 344] width 16 height 16
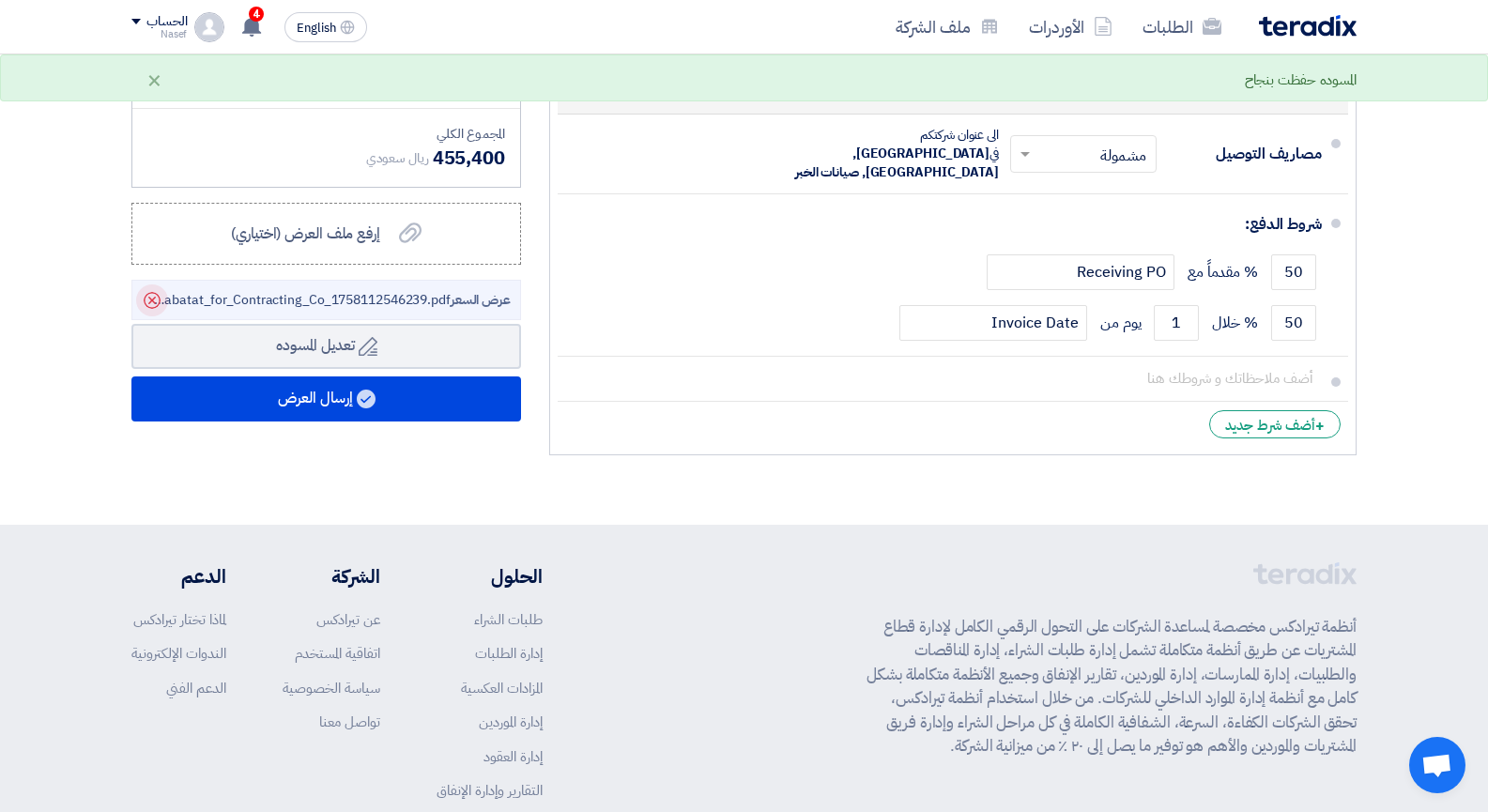
click at [153, 302] on use at bounding box center [152, 300] width 16 height 16
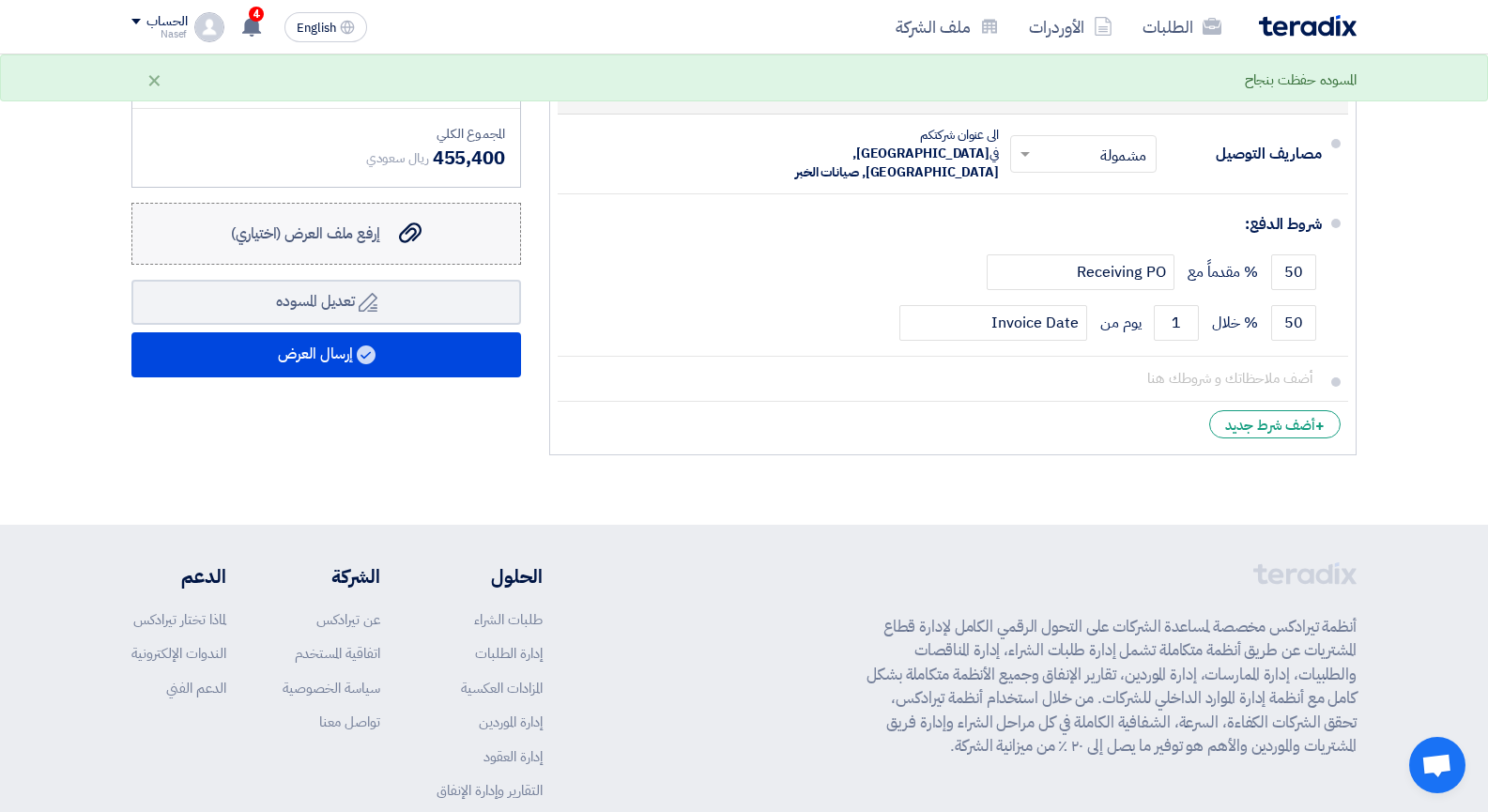
click at [364, 237] on span "إرفع ملف العرض (اختياري)" at bounding box center [306, 233] width 149 height 22
click at [0, 0] on input "إرفع ملف العرض (اختياري) إرفع ملف العرض (اختياري)" at bounding box center [0, 0] width 0 height 0
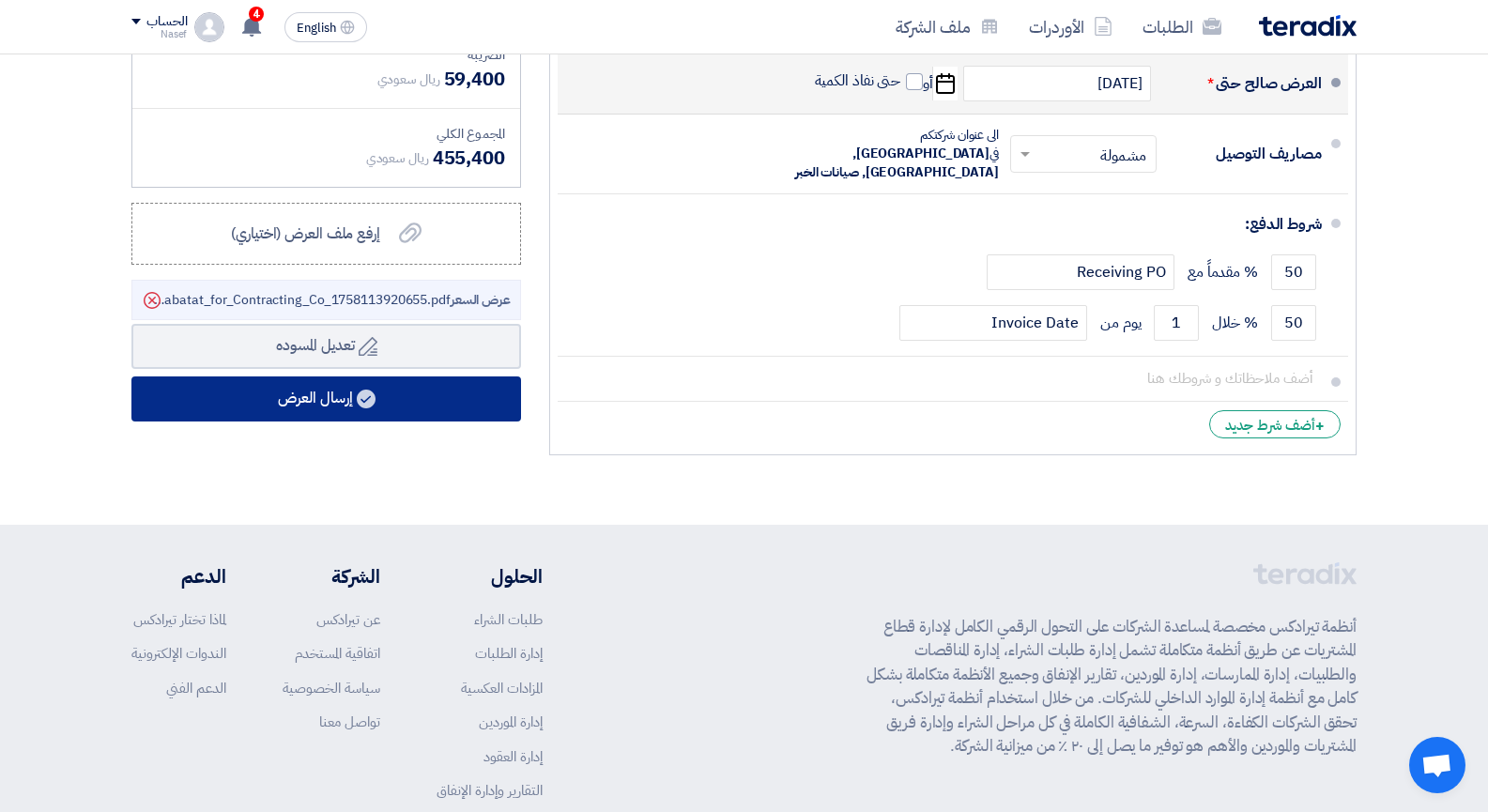
click at [347, 398] on button "إرسال العرض" at bounding box center [326, 398] width 390 height 45
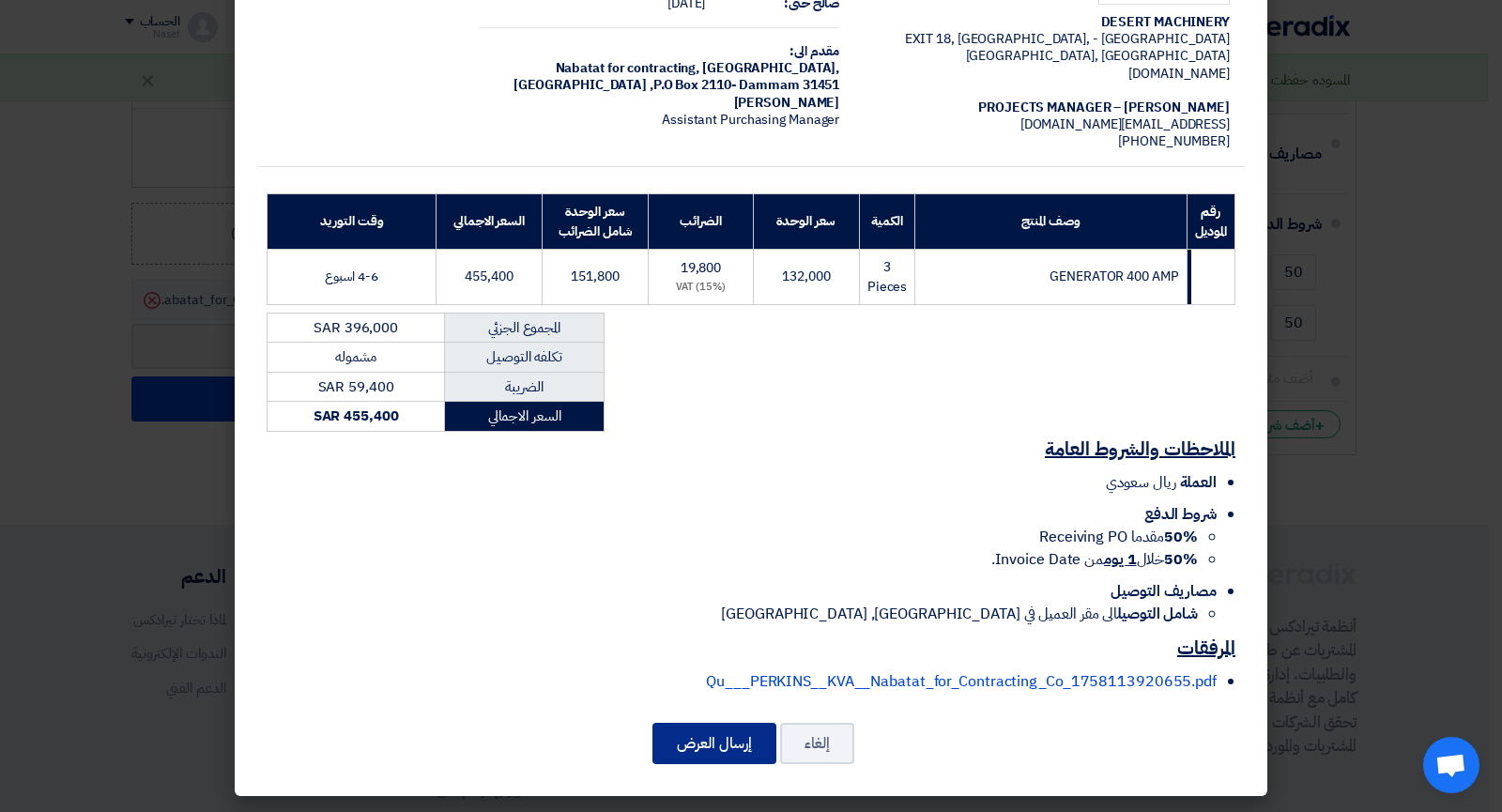
click at [722, 741] on button "إرسال العرض" at bounding box center [715, 743] width 124 height 42
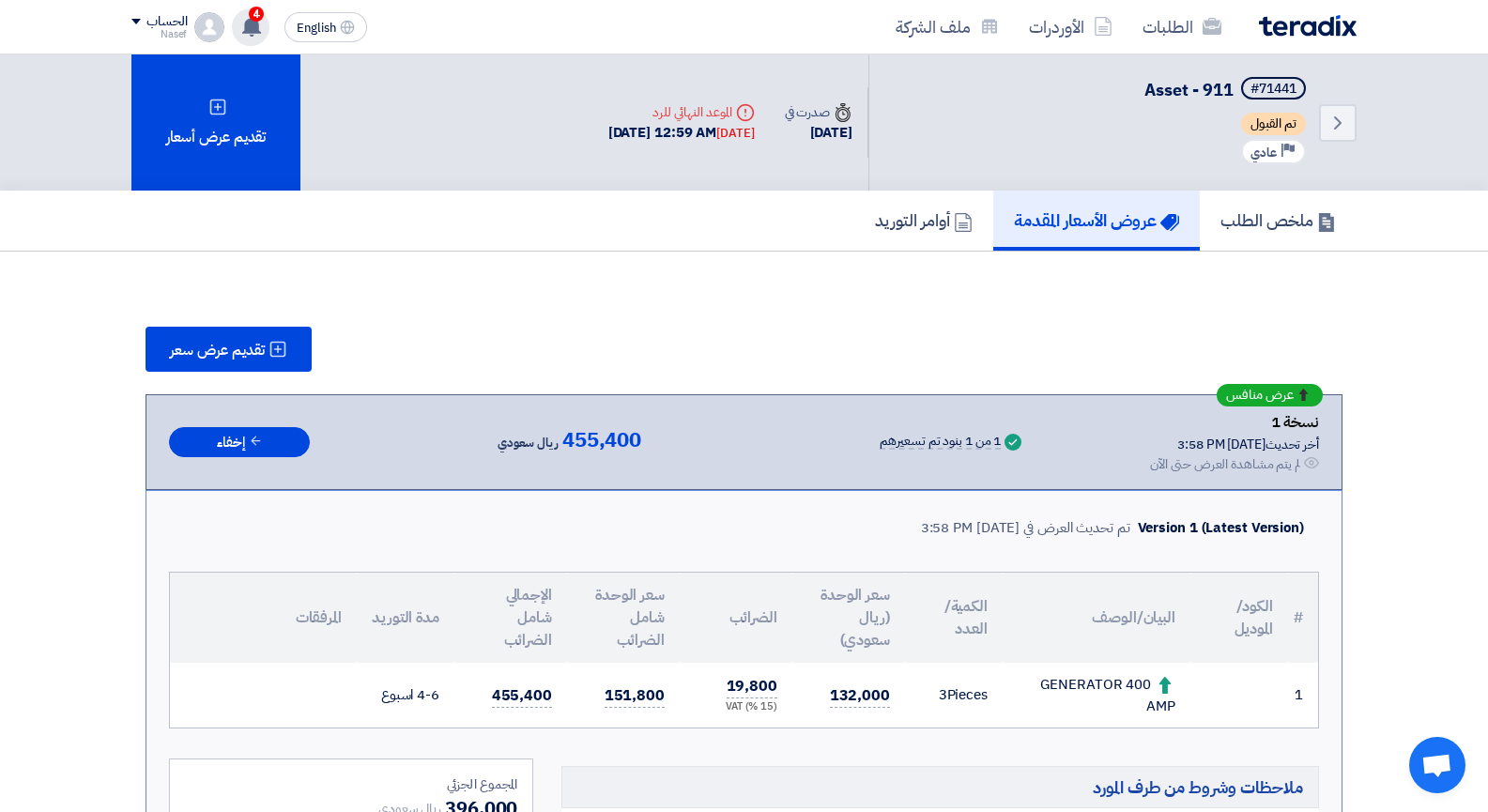
click at [247, 31] on use at bounding box center [251, 26] width 18 height 20
click at [256, 23] on use at bounding box center [251, 26] width 18 height 20
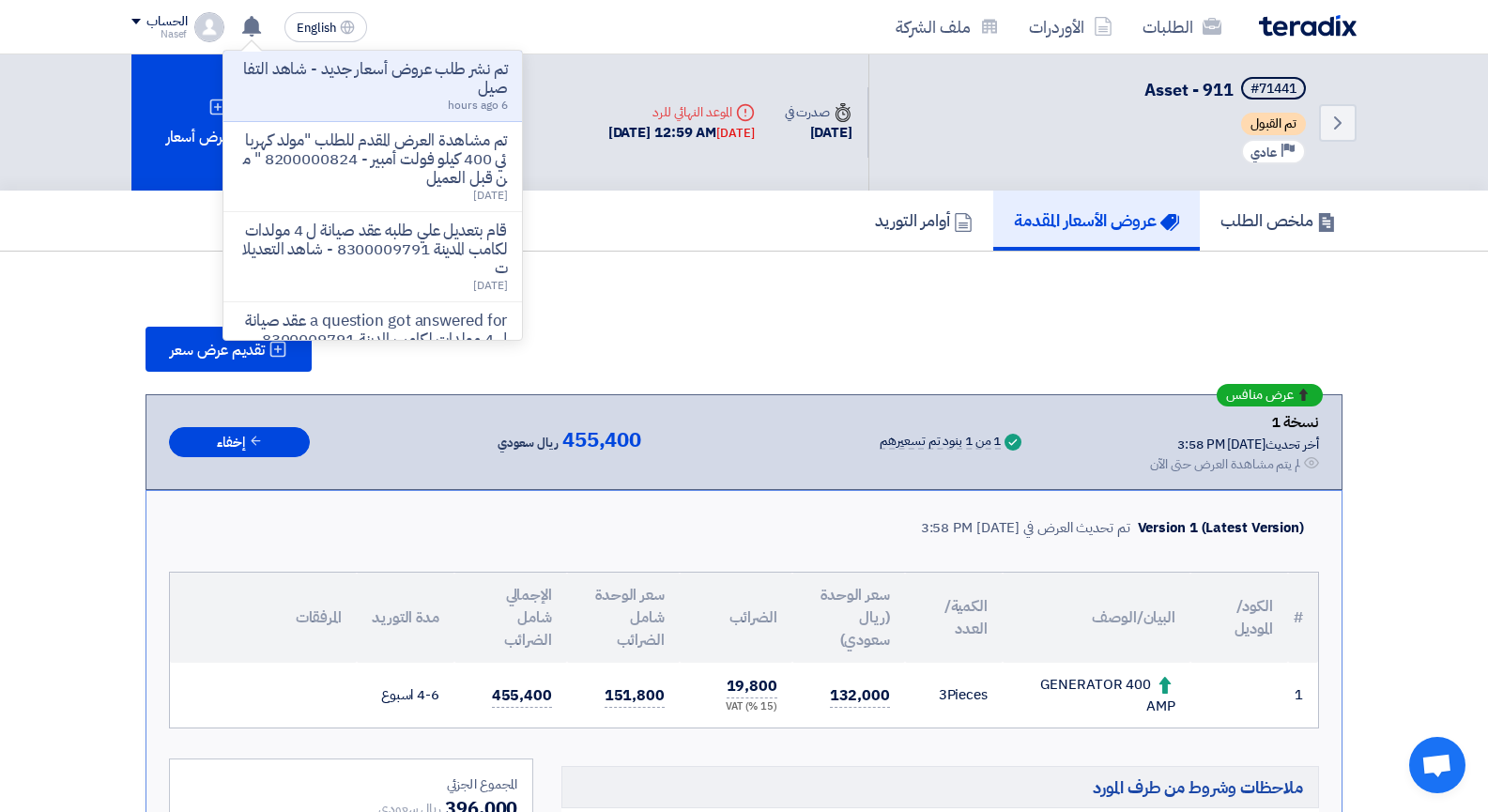
click at [673, 347] on div "تقديم عرض سعر" at bounding box center [744, 349] width 1197 height 45
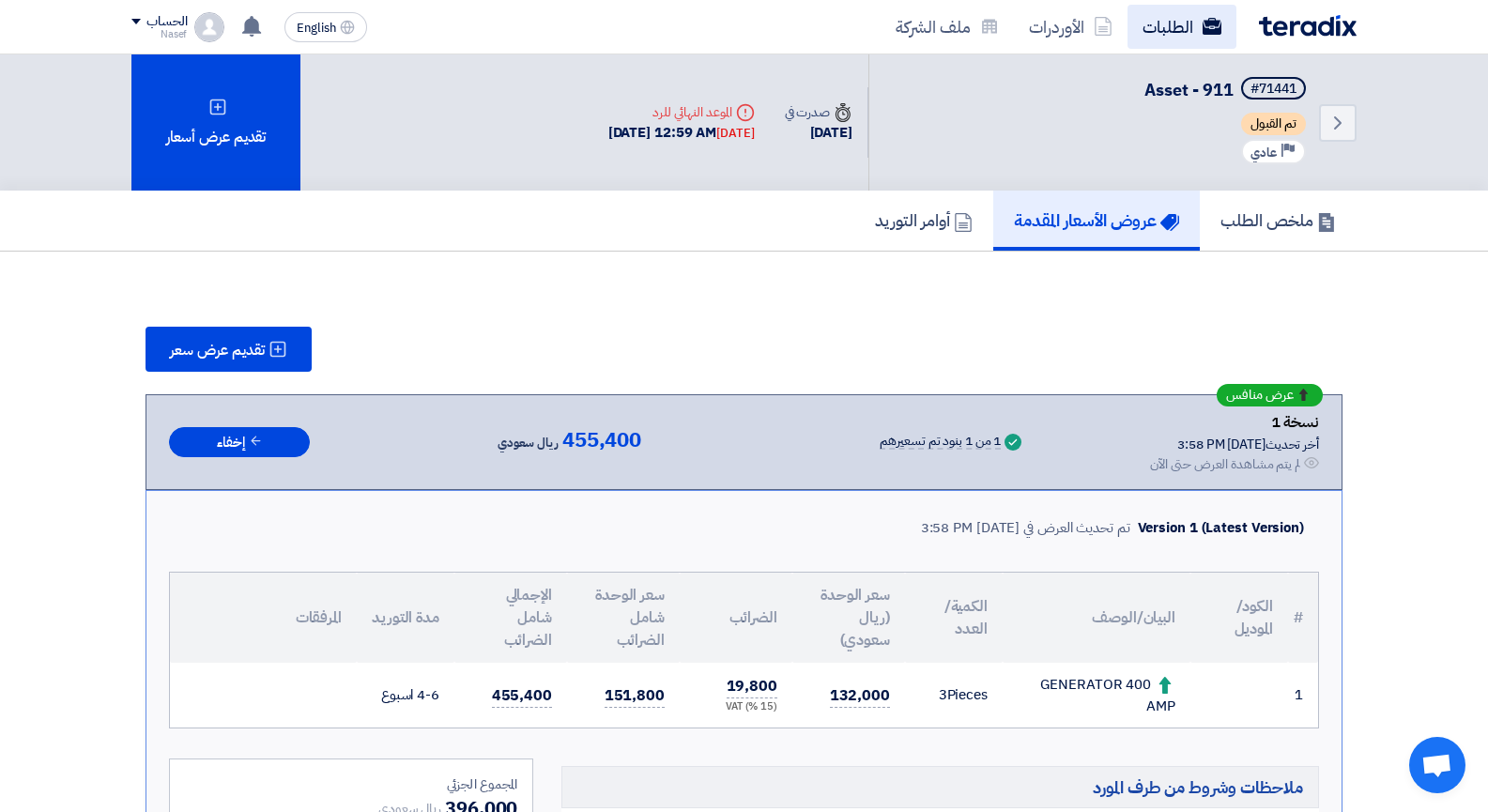
click at [1171, 26] on link "الطلبات" at bounding box center [1182, 27] width 109 height 44
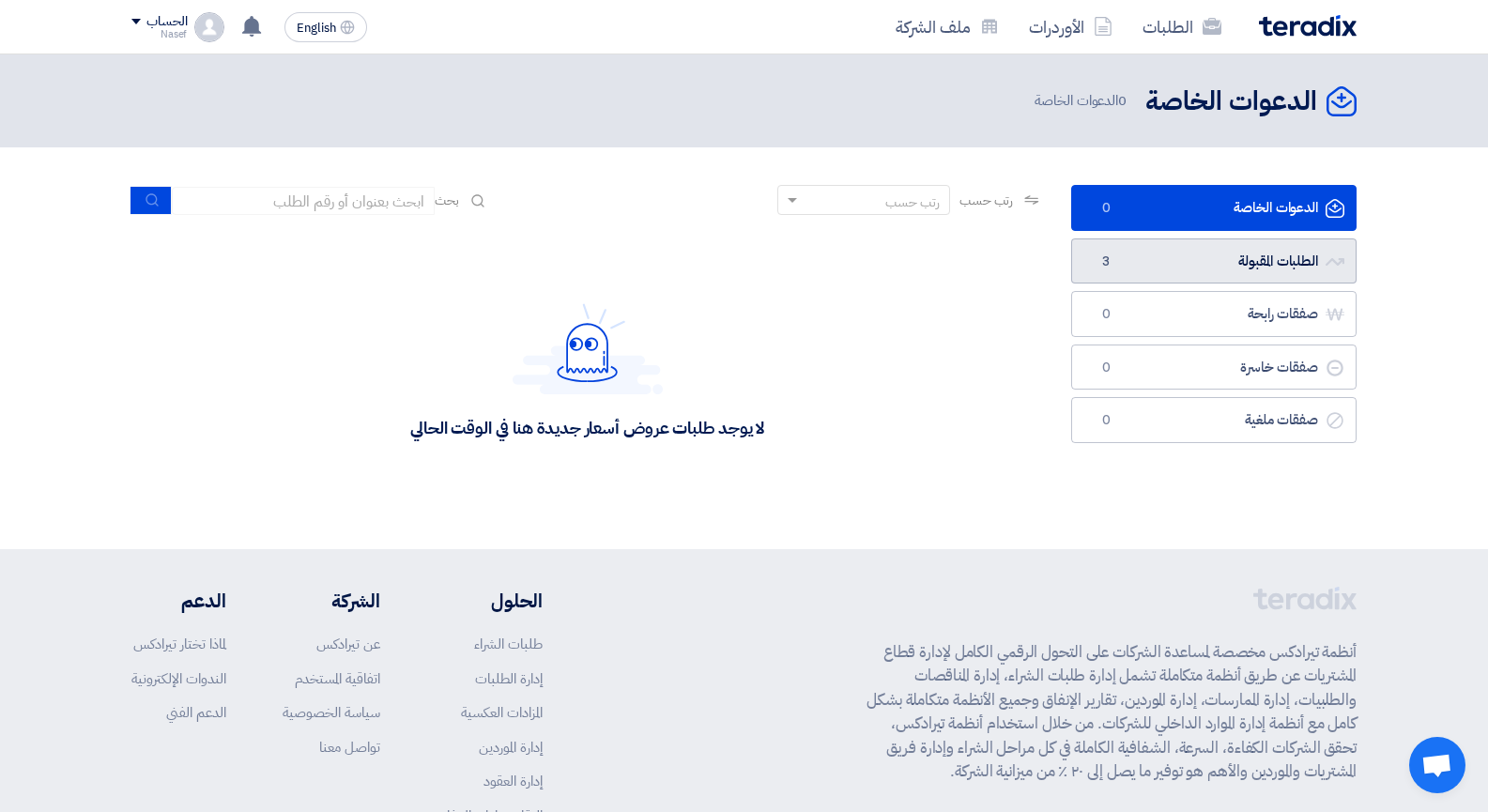
click at [1211, 251] on link "الطلبات المقبولة الطلبات المقبولة 3" at bounding box center [1213, 262] width 285 height 46
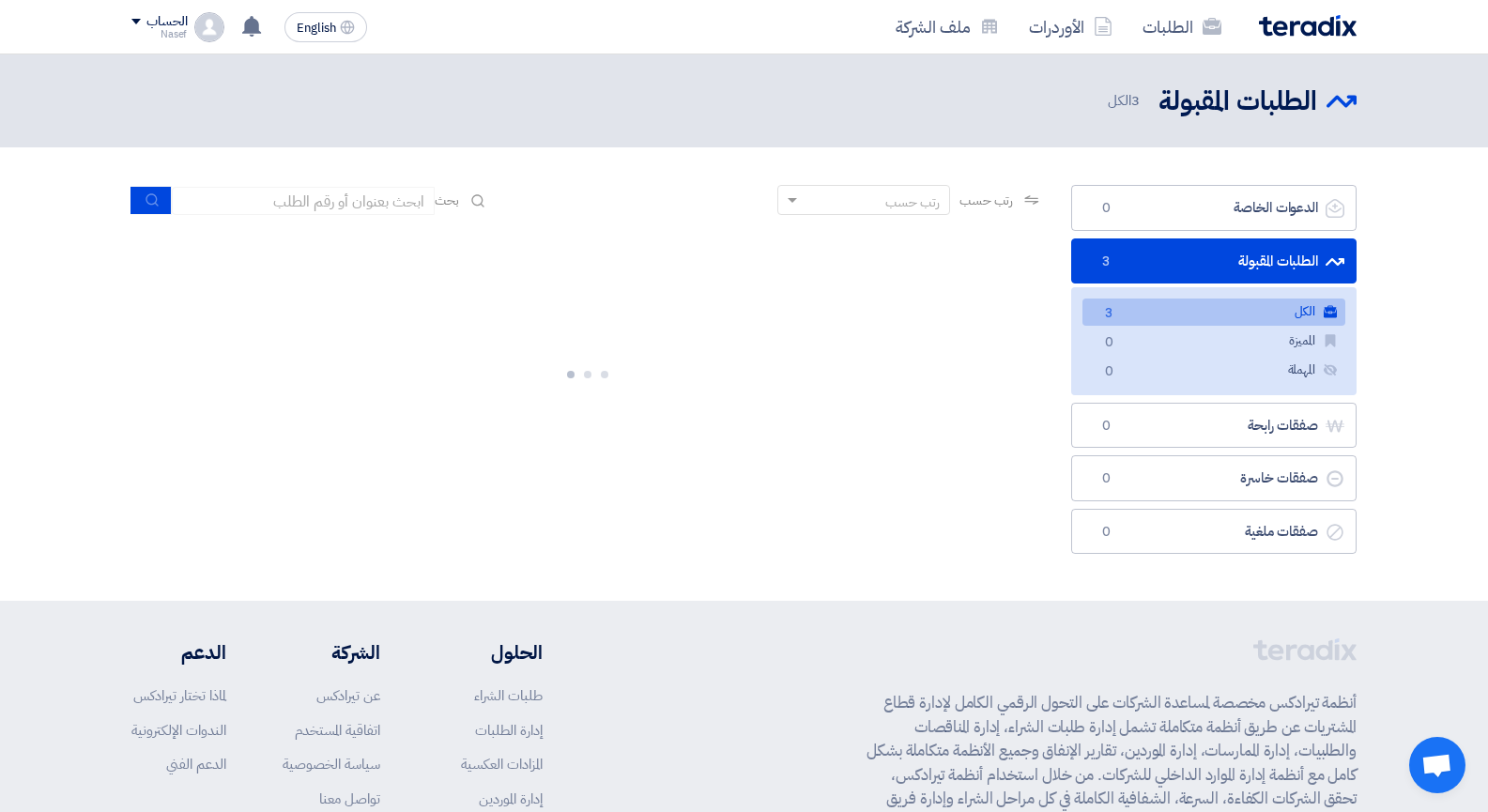
click at [1259, 305] on link "الكل الكل 3" at bounding box center [1213, 312] width 263 height 27
